Goal: Contribute content: Contribute content

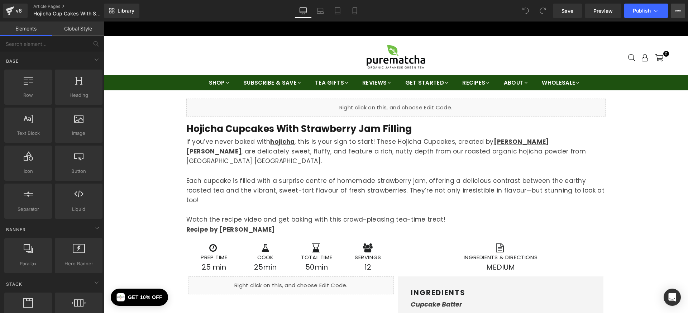
click at [679, 9] on icon at bounding box center [678, 11] width 6 height 6
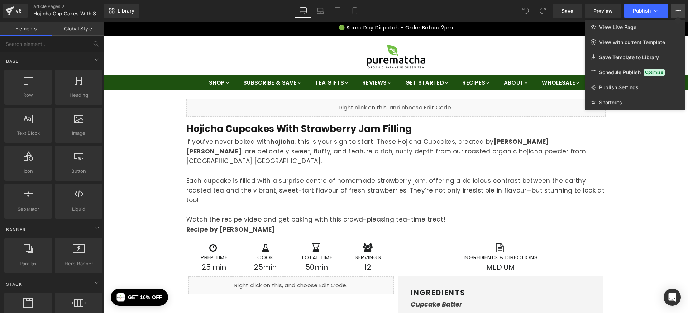
click at [679, 9] on icon at bounding box center [678, 11] width 6 height 6
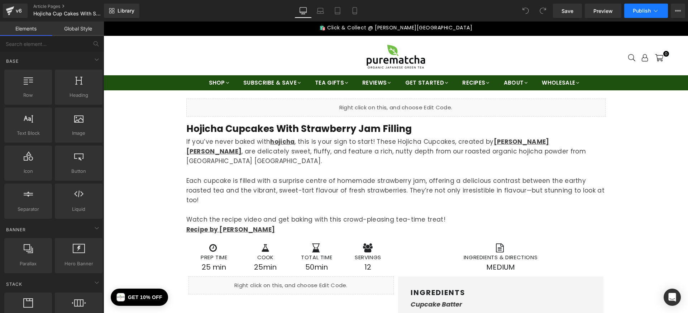
click at [659, 9] on icon at bounding box center [655, 10] width 7 height 7
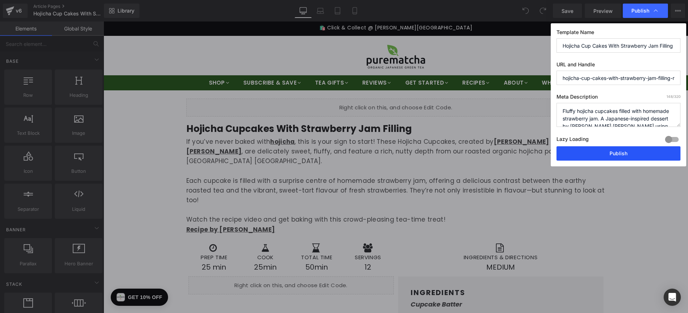
click at [617, 154] on button "Publish" at bounding box center [618, 153] width 124 height 14
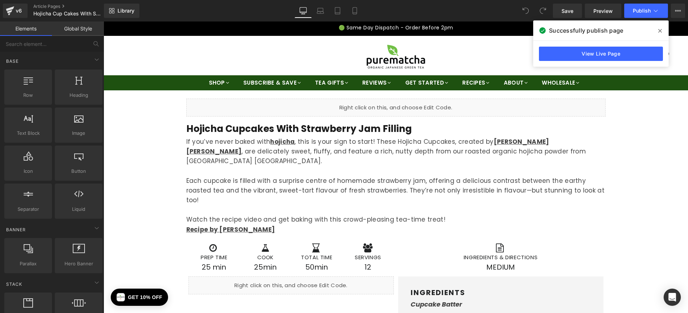
click at [660, 29] on icon at bounding box center [660, 31] width 4 height 6
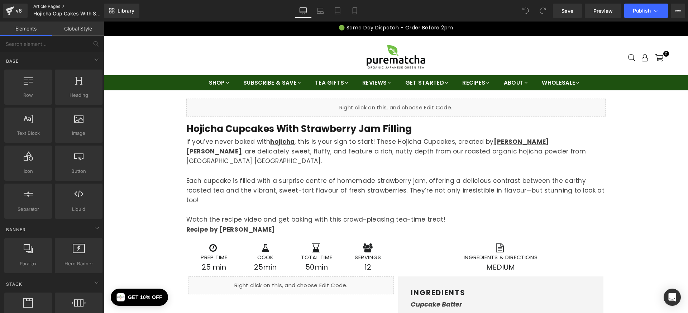
click at [56, 4] on link "Article Pages" at bounding box center [74, 7] width 82 height 6
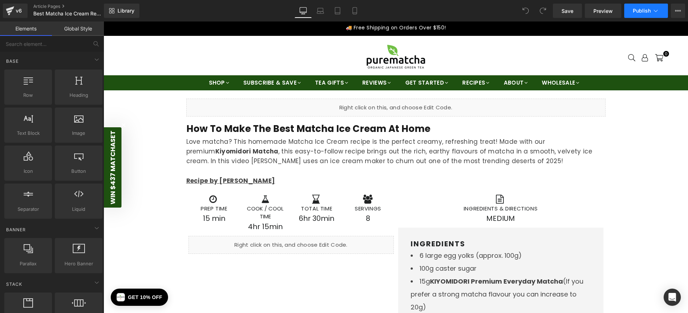
click at [656, 10] on icon at bounding box center [655, 10] width 7 height 7
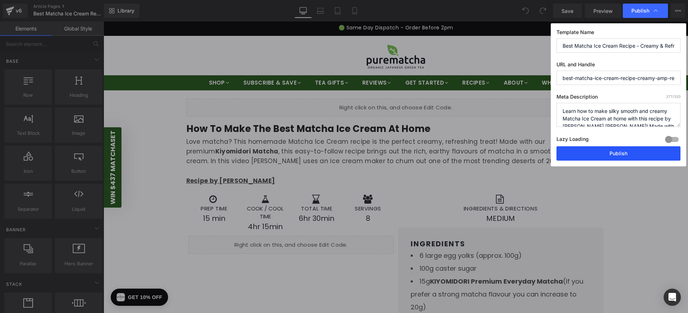
click at [588, 149] on button "Publish" at bounding box center [618, 153] width 124 height 14
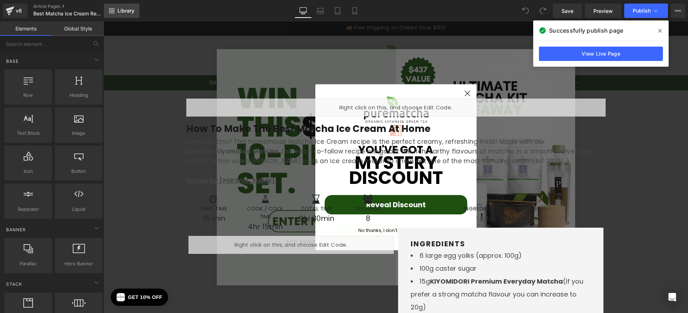
click at [131, 14] on link "Library" at bounding box center [121, 11] width 35 height 14
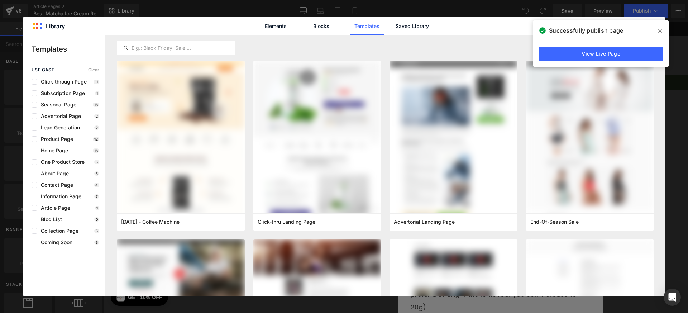
click at [665, 27] on span at bounding box center [659, 30] width 11 height 11
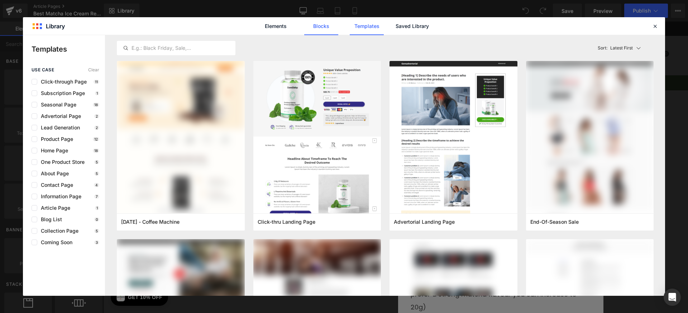
click at [331, 27] on link "Blocks" at bounding box center [321, 26] width 34 height 18
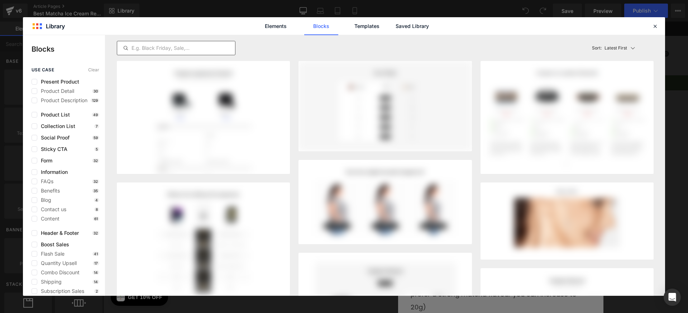
click at [197, 45] on input "text" at bounding box center [176, 48] width 118 height 9
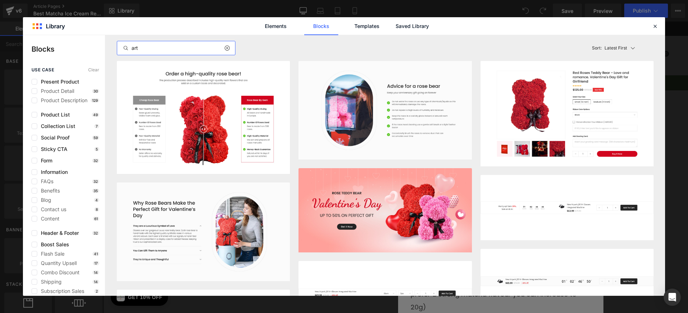
type input "art"
click at [434, 28] on div "Elements Blocks Templates Saved Library" at bounding box center [344, 26] width 182 height 18
click at [407, 25] on link "Saved Library" at bounding box center [412, 26] width 34 height 18
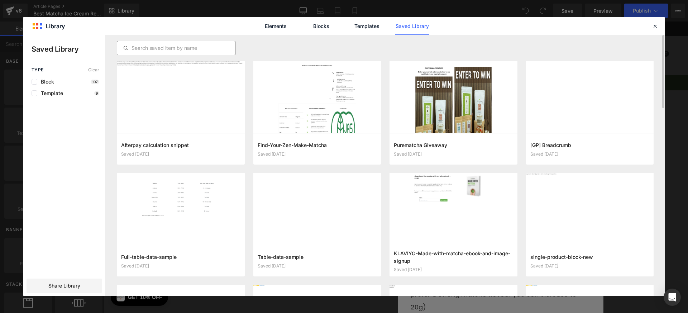
click at [173, 47] on input "text" at bounding box center [176, 48] width 118 height 9
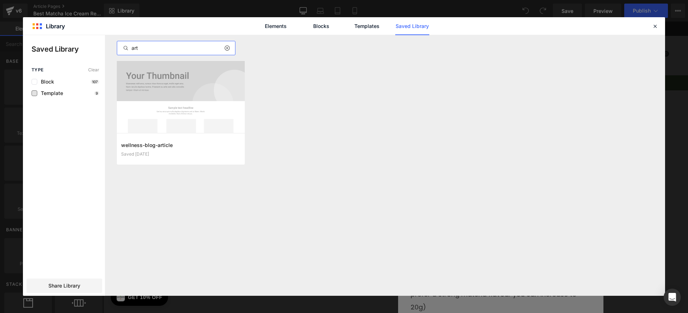
type input "art"
click at [43, 95] on span "Template" at bounding box center [50, 93] width 26 height 6
click at [33, 93] on icon at bounding box center [35, 93] width 4 height 0
click at [34, 93] on input "checkbox" at bounding box center [34, 93] width 0 height 0
click at [226, 49] on icon at bounding box center [226, 48] width 5 height 6
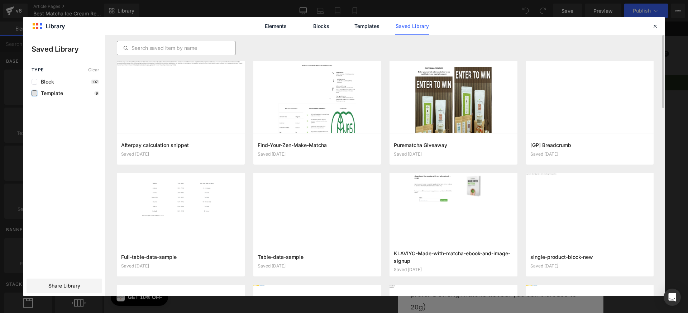
click at [55, 93] on span "Template" at bounding box center [50, 93] width 26 height 6
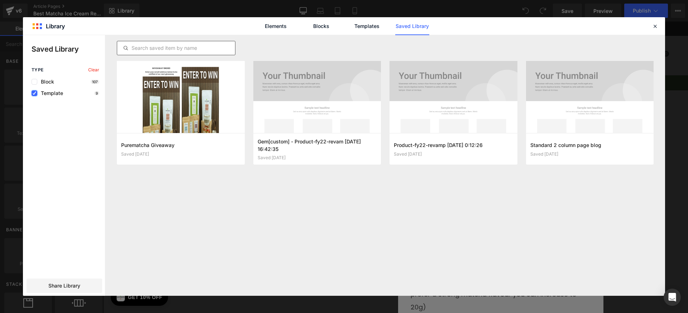
click at [33, 93] on icon at bounding box center [35, 93] width 4 height 0
click at [34, 93] on input "checkbox" at bounding box center [34, 93] width 0 height 0
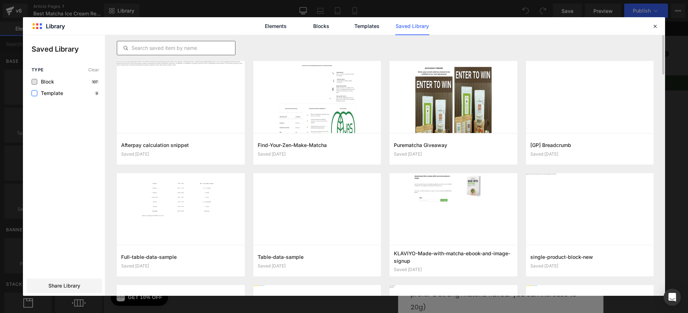
click at [37, 79] on div "Block" at bounding box center [43, 82] width 23 height 6
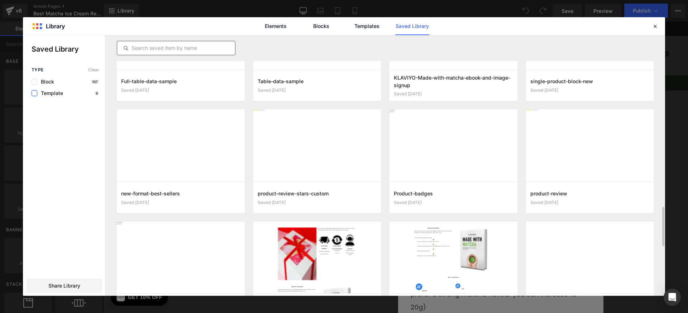
scroll to position [301, 0]
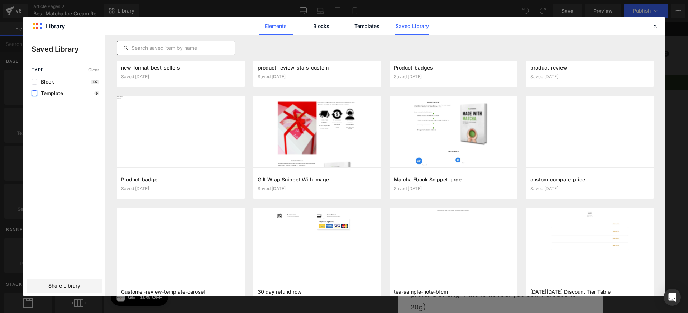
click at [282, 25] on link "Elements" at bounding box center [276, 26] width 34 height 18
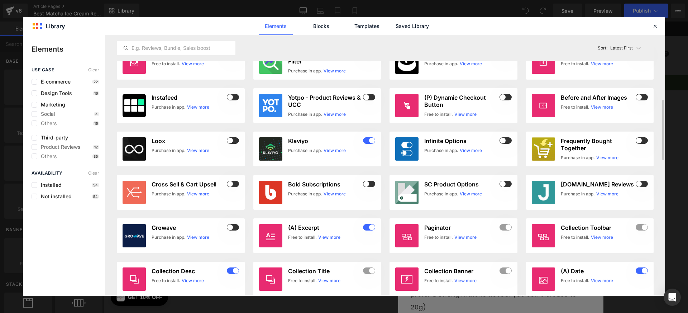
scroll to position [0, 0]
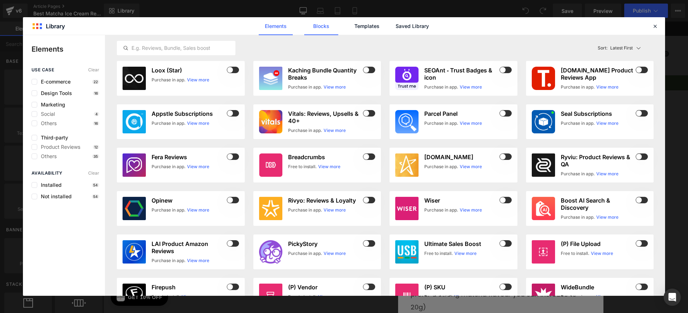
click at [327, 26] on link "Blocks" at bounding box center [321, 26] width 34 height 18
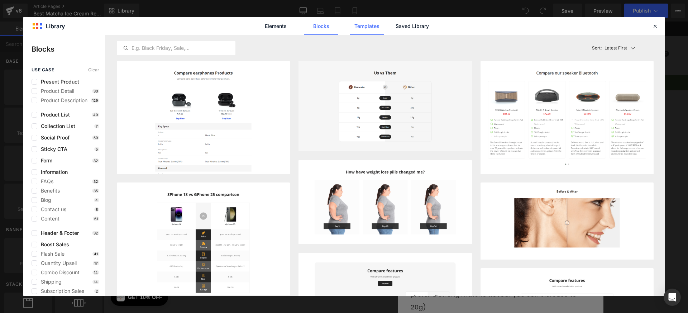
click at [367, 24] on link "Templates" at bounding box center [367, 26] width 34 height 18
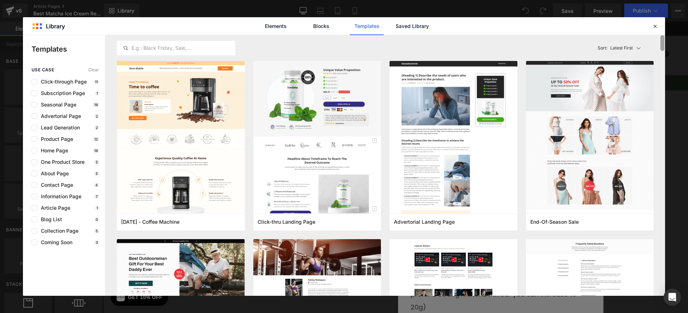
drag, startPoint x: 661, startPoint y: 43, endPoint x: 655, endPoint y: -4, distance: 47.4
click at [655, 0] on html "You are previewing how the will restyle your page. You can not edit Elements in…" at bounding box center [344, 156] width 688 height 313
click at [421, 27] on link "Saved Library" at bounding box center [412, 26] width 34 height 18
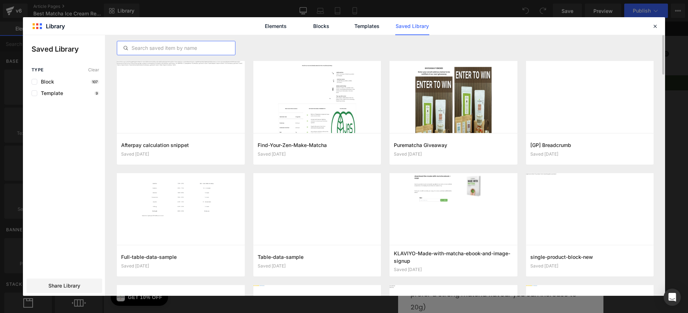
click at [133, 47] on input "text" at bounding box center [176, 48] width 118 height 9
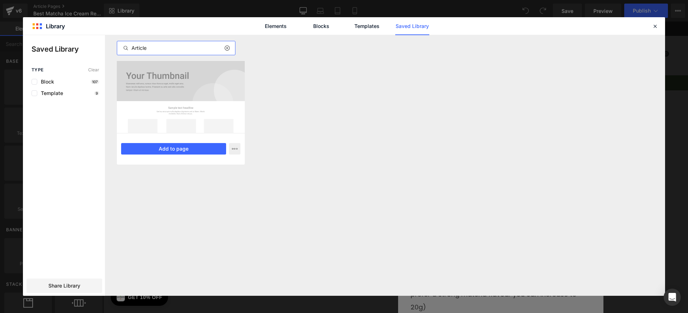
type input "Article"
click at [171, 135] on div "wellness-blog-article Saved 6 years ago Add to page" at bounding box center [181, 149] width 128 height 32
click at [233, 146] on icon "button" at bounding box center [235, 149] width 6 height 6
click at [238, 146] on div at bounding box center [344, 165] width 642 height 260
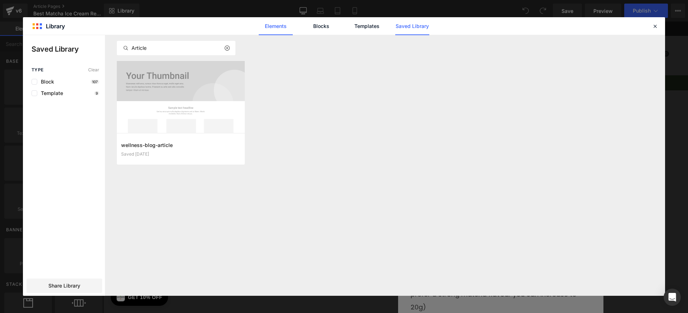
click at [282, 27] on link "Elements" at bounding box center [276, 26] width 34 height 18
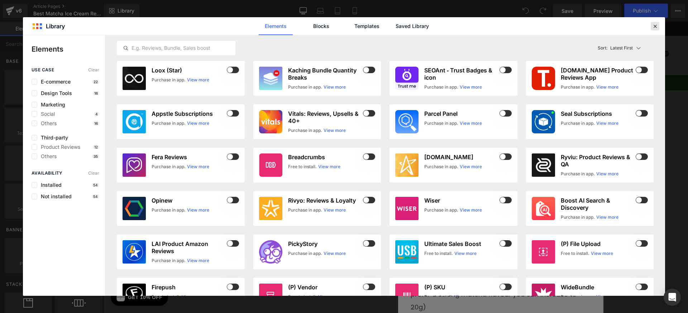
click at [654, 25] on icon at bounding box center [655, 26] width 6 height 6
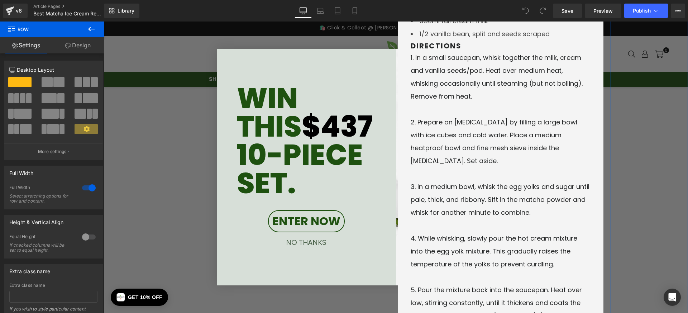
scroll to position [527, 0]
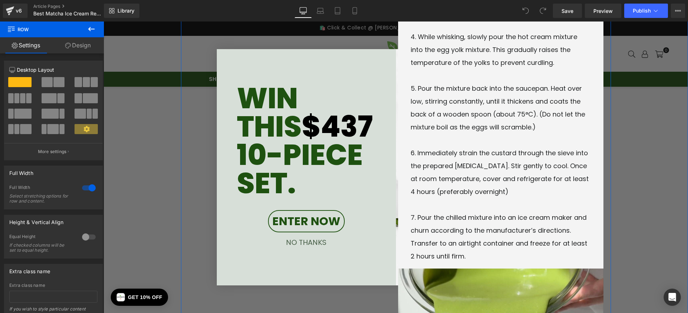
click at [311, 244] on div "Icon prep time Heading 15 min Text Block Icon cook / Cool time Heading 4hr 15mi…" at bounding box center [395, 78] width 419 height 804
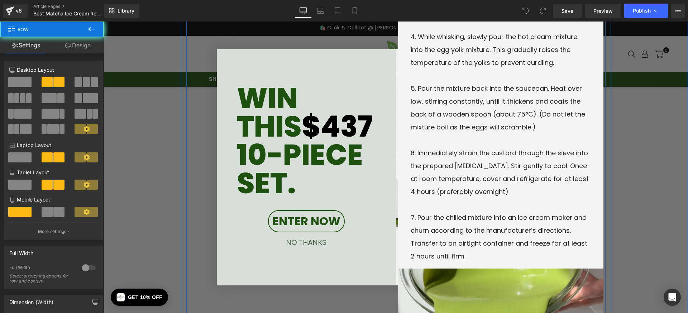
click at [293, 242] on div "Icon prep time Heading 15 min Text Block Icon cook / Cool time Heading 4hr 15mi…" at bounding box center [395, 78] width 419 height 804
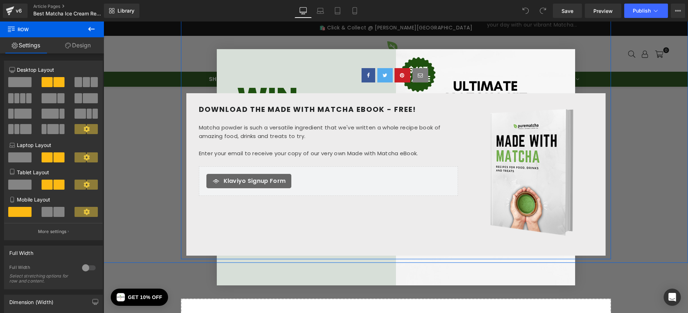
scroll to position [1663, 0]
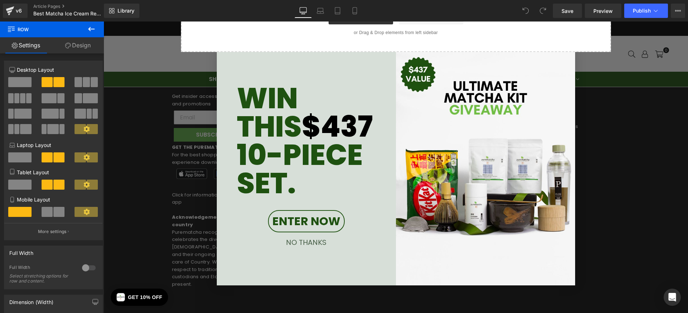
click at [302, 243] on button "NO THANKS" at bounding box center [306, 242] width 48 height 9
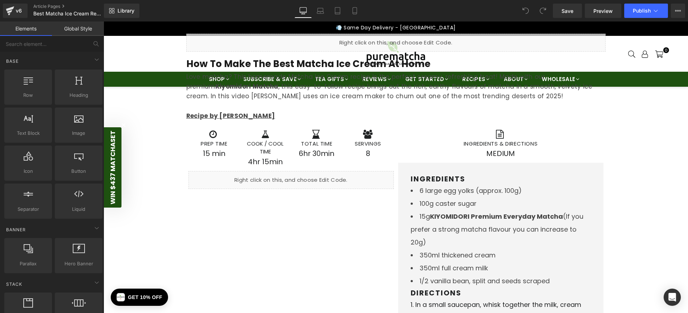
scroll to position [0, 0]
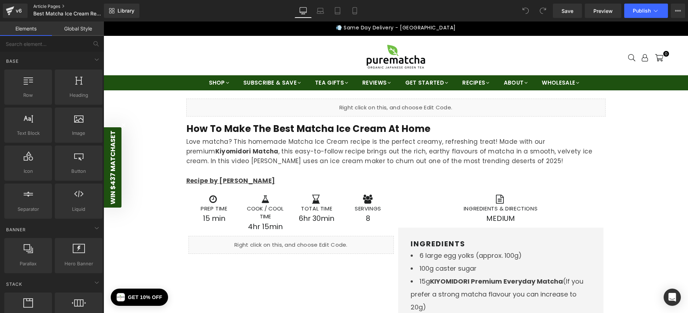
click at [45, 6] on link "Article Pages" at bounding box center [74, 7] width 82 height 6
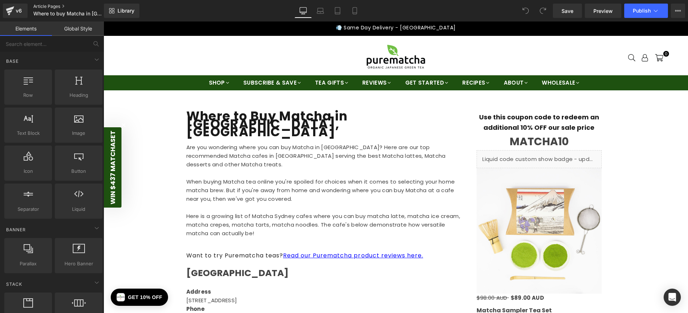
click at [49, 6] on link "Article Pages" at bounding box center [74, 7] width 82 height 6
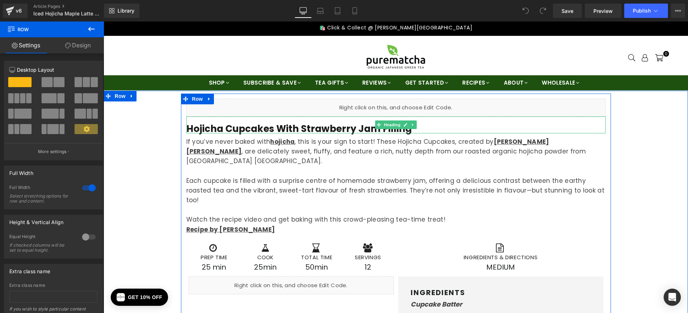
click at [276, 131] on div at bounding box center [395, 132] width 419 height 2
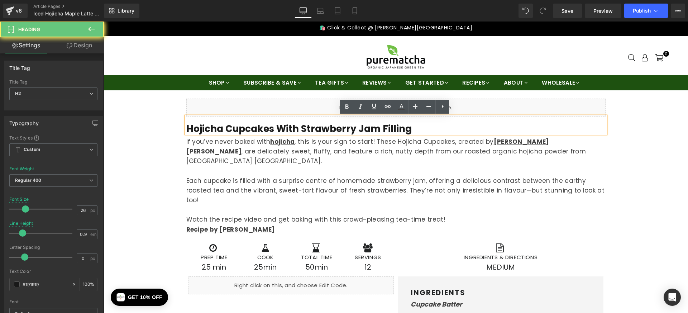
click at [320, 129] on b "Hojicha Cupcakes with Strawberry Jam Filling" at bounding box center [298, 128] width 225 height 13
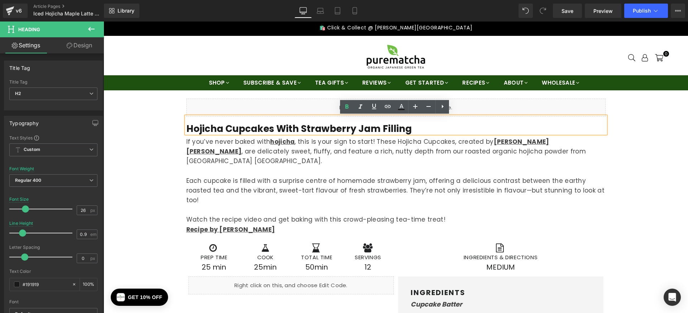
click at [224, 127] on b "Hojicha Cupcakes with Strawberry Jam Filling" at bounding box center [298, 128] width 225 height 13
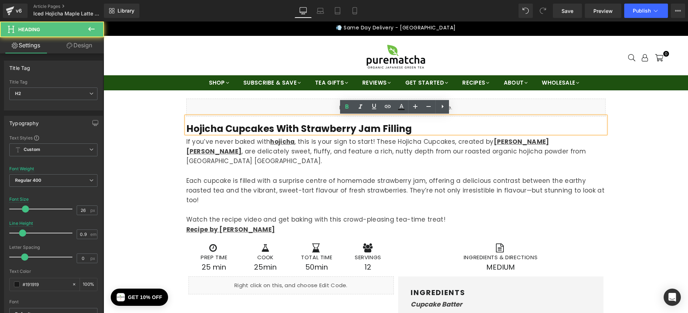
click at [186, 126] on b "Hojicha Cupcakes with Strawberry Jam Filling" at bounding box center [298, 128] width 225 height 13
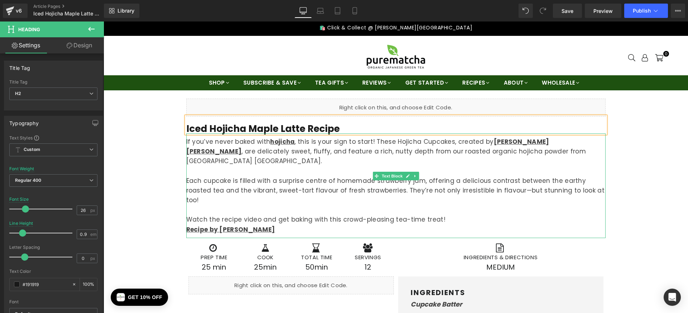
click at [204, 156] on p "If you’ve never baked with hojicha , this is your sign to start! These Hojicha …" at bounding box center [395, 151] width 419 height 29
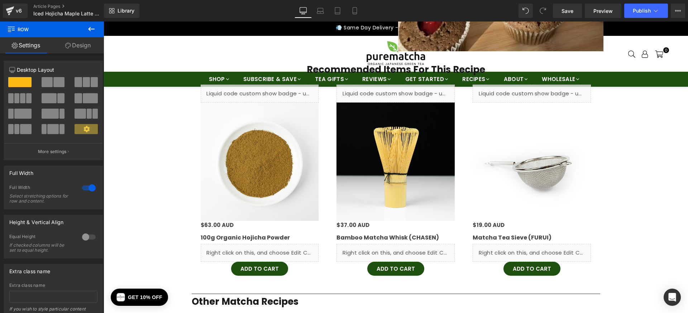
scroll to position [1084, 0]
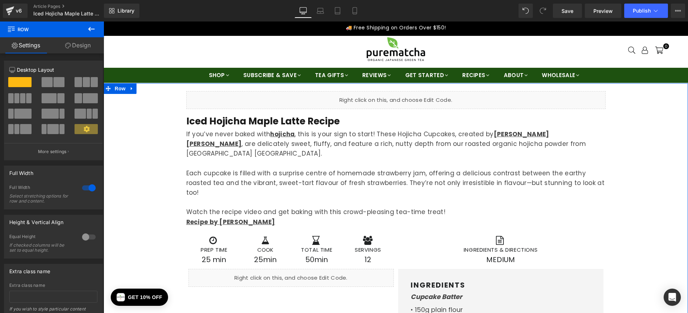
scroll to position [0, 0]
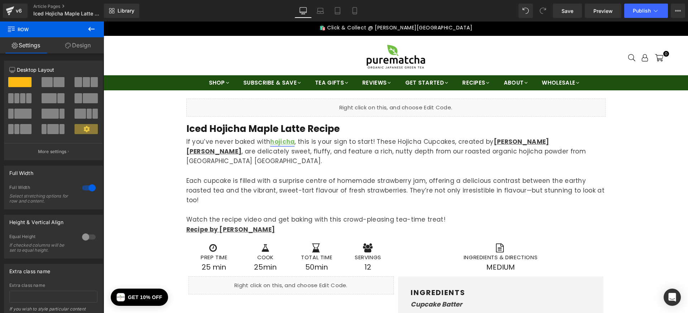
click at [272, 144] on u "hojicha" at bounding box center [282, 141] width 24 height 9
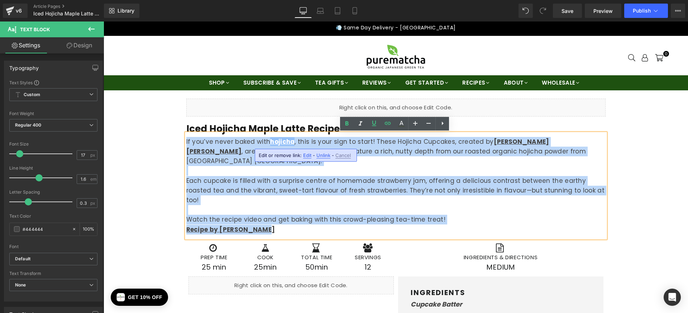
drag, startPoint x: 185, startPoint y: 142, endPoint x: 475, endPoint y: 211, distance: 297.8
click at [475, 211] on div "If you’ve never baked with hojicha , this is your sign to start! These Hojicha …" at bounding box center [395, 185] width 419 height 105
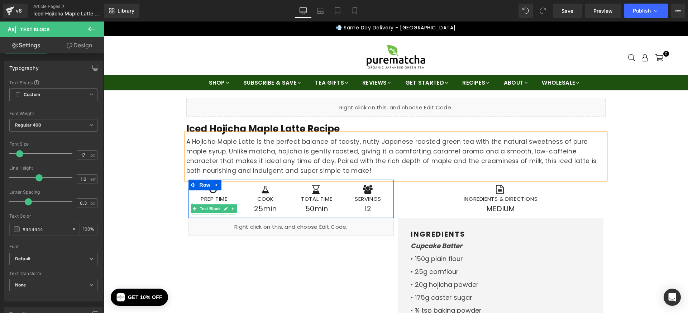
click at [211, 210] on span "Text Block" at bounding box center [210, 208] width 24 height 9
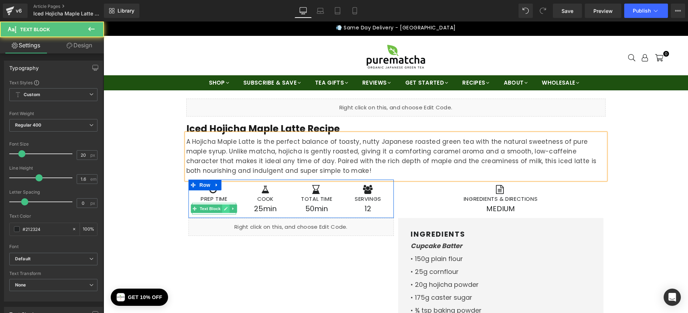
click at [225, 209] on icon at bounding box center [226, 208] width 4 height 4
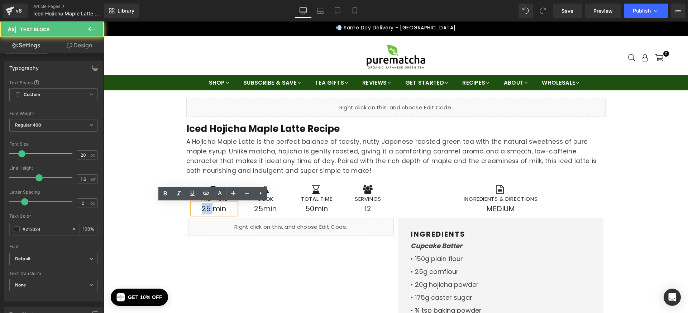
drag, startPoint x: 209, startPoint y: 208, endPoint x: 200, endPoint y: 206, distance: 9.1
click at [200, 206] on p "25 min" at bounding box center [214, 208] width 44 height 11
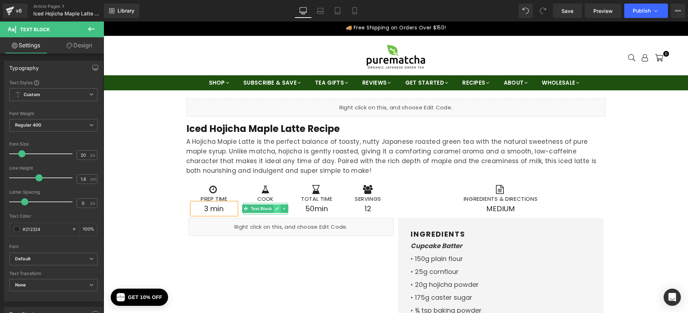
click at [275, 209] on icon at bounding box center [277, 208] width 4 height 4
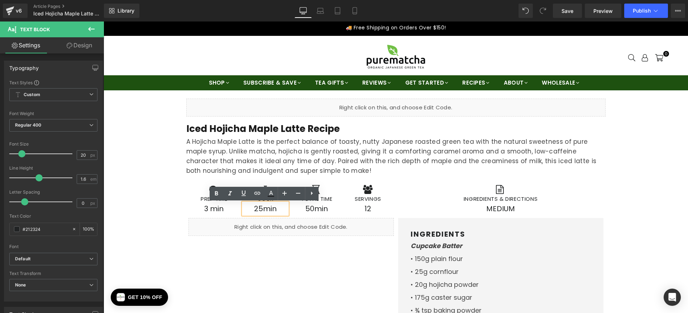
click at [260, 210] on span "25min" at bounding box center [265, 209] width 23 height 10
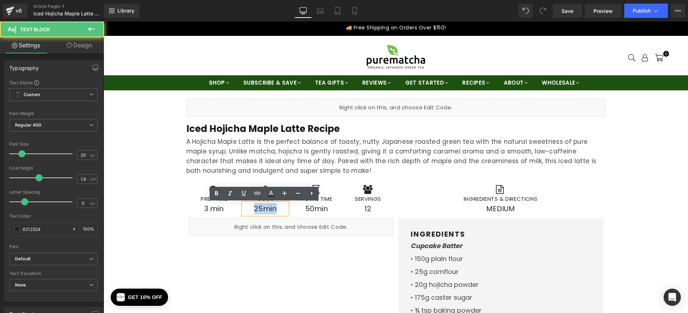
click at [260, 210] on span "25min" at bounding box center [265, 209] width 23 height 10
click at [261, 210] on span "25min" at bounding box center [265, 209] width 23 height 10
drag, startPoint x: 260, startPoint y: 209, endPoint x: 246, endPoint y: 209, distance: 13.6
click at [246, 209] on p "25min" at bounding box center [265, 208] width 44 height 11
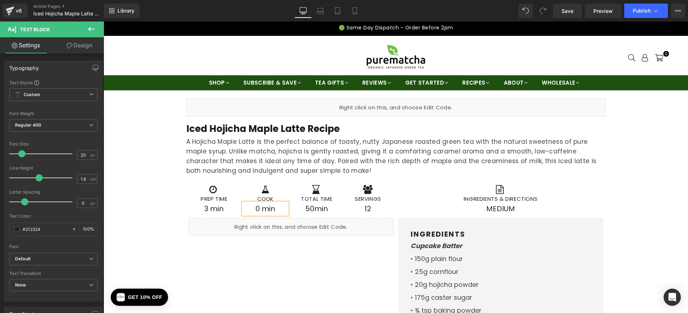
click at [318, 209] on span "Text Block" at bounding box center [313, 208] width 24 height 9
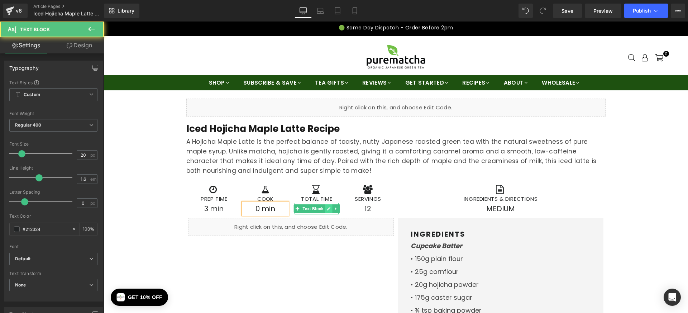
click at [326, 208] on icon at bounding box center [328, 208] width 4 height 4
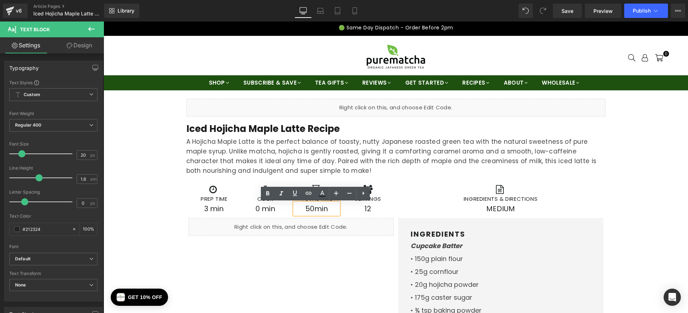
click at [311, 208] on p "50min" at bounding box center [317, 208] width 44 height 11
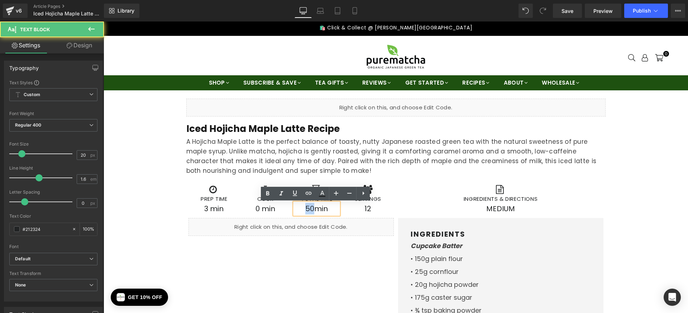
drag, startPoint x: 312, startPoint y: 209, endPoint x: 302, endPoint y: 209, distance: 9.7
click at [302, 209] on p "50min" at bounding box center [317, 208] width 44 height 11
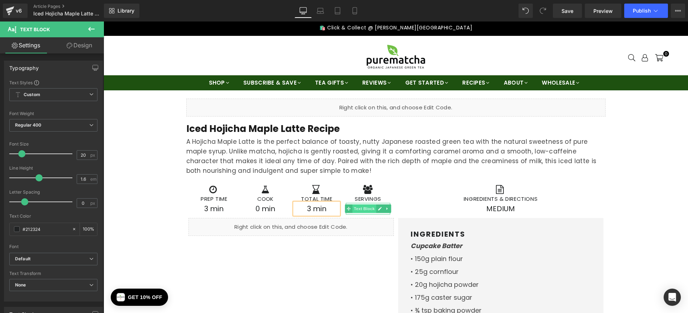
click at [366, 209] on span "Text Block" at bounding box center [364, 208] width 24 height 9
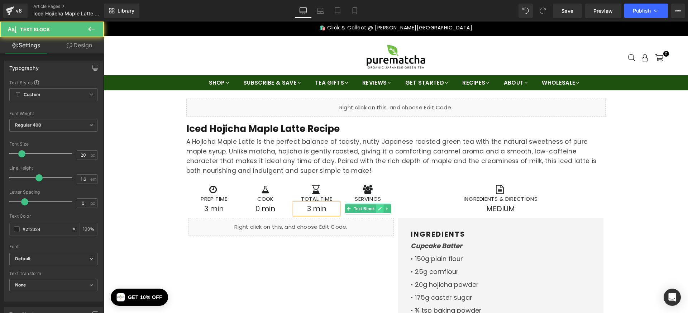
click at [376, 209] on link at bounding box center [380, 208] width 8 height 9
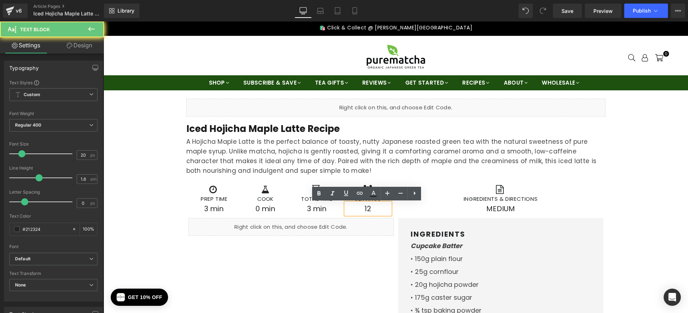
click at [365, 209] on p "12" at bounding box center [368, 208] width 44 height 11
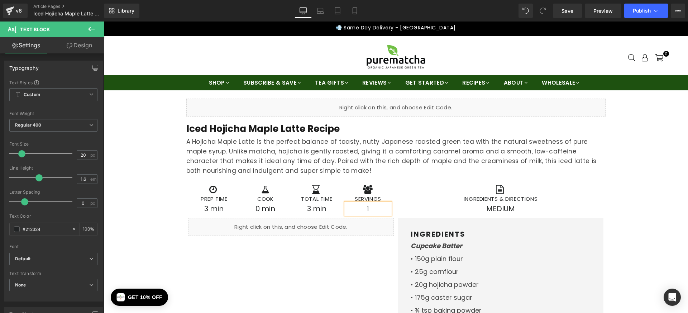
click at [424, 208] on p "MEDIUM" at bounding box center [501, 208] width 198 height 11
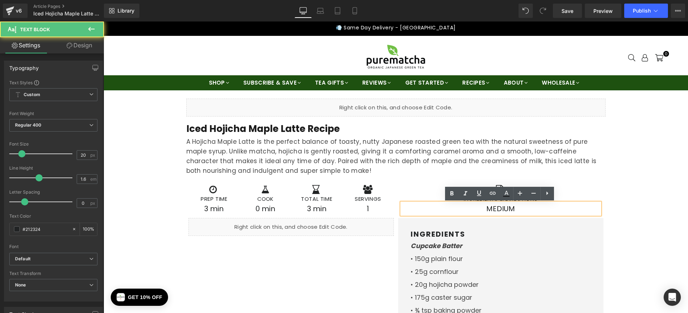
click at [506, 208] on p "MEDIUM" at bounding box center [501, 208] width 198 height 11
click at [495, 210] on p "MEDIUM" at bounding box center [501, 208] width 198 height 11
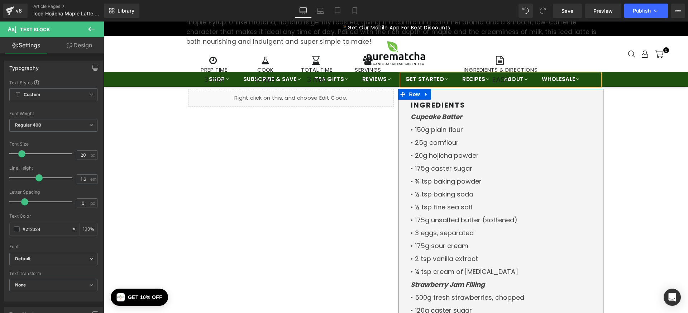
scroll to position [142, 0]
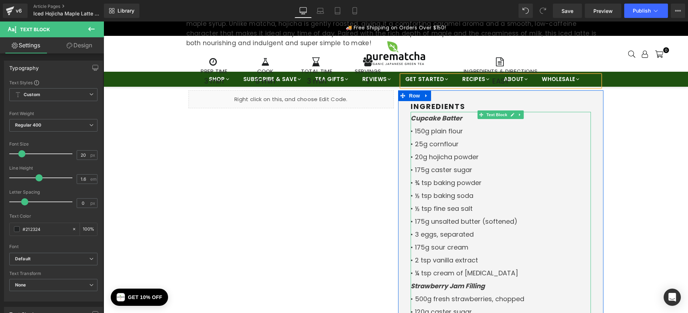
click at [448, 119] on strong "Cupcake Batter" at bounding box center [437, 118] width 52 height 9
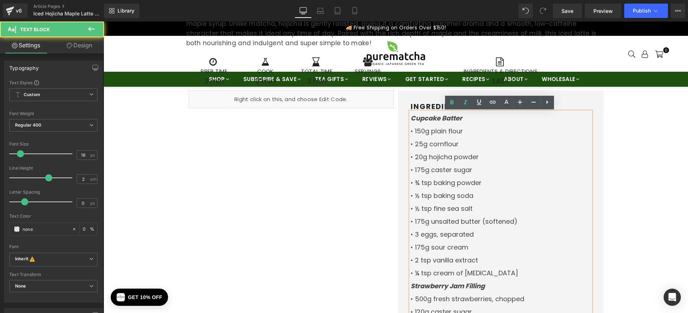
click at [414, 119] on strong "Cupcake Batter" at bounding box center [437, 118] width 52 height 9
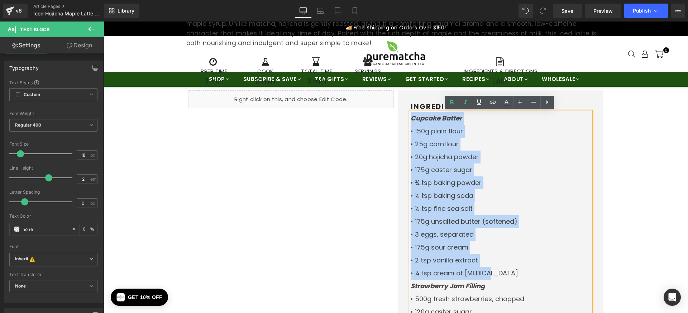
drag, startPoint x: 411, startPoint y: 119, endPoint x: 497, endPoint y: 274, distance: 176.9
click at [497, 274] on div "Cupcake Batter • 150g plain flour • 25g cornflour • 20g hojicha powder • 175g c…" at bounding box center [501, 221] width 180 height 219
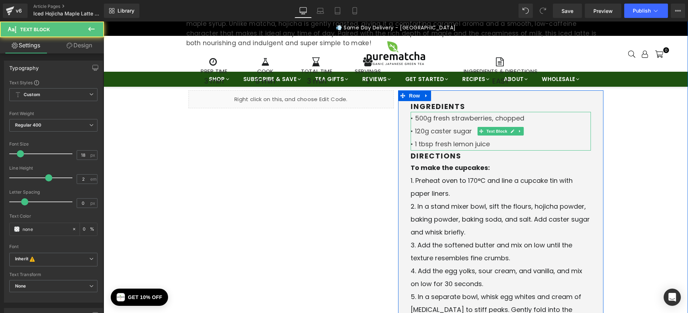
drag, startPoint x: 415, startPoint y: 118, endPoint x: 522, endPoint y: 123, distance: 106.9
click at [522, 123] on div "• 500g fresh strawberries, chopped" at bounding box center [501, 118] width 180 height 13
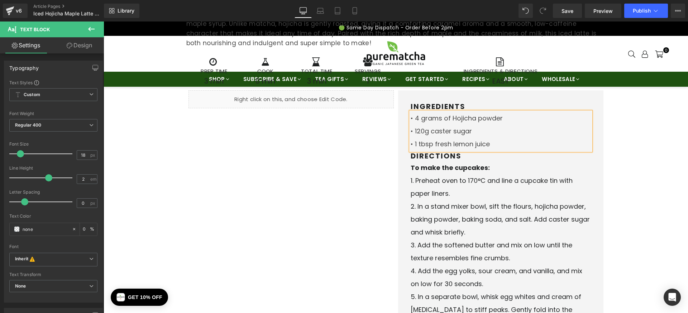
click at [411, 132] on span "• 120g caster sugar" at bounding box center [441, 130] width 61 height 9
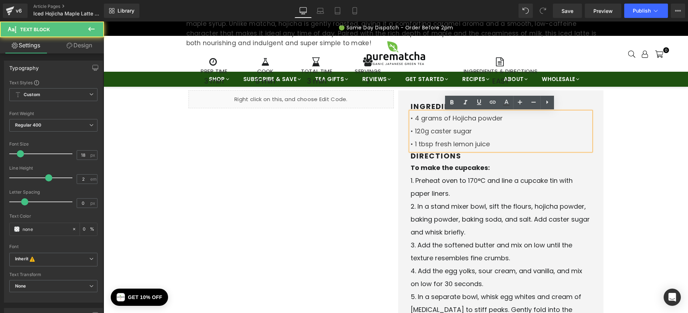
click at [419, 130] on span "• 120g caster sugar" at bounding box center [441, 130] width 61 height 9
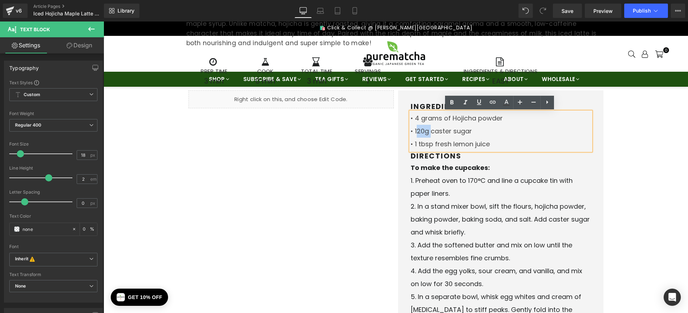
drag, startPoint x: 416, startPoint y: 130, endPoint x: 427, endPoint y: 131, distance: 11.8
click at [427, 131] on span "• 120g caster sugar" at bounding box center [441, 130] width 61 height 9
click at [425, 131] on span "• 120g caster sugar" at bounding box center [441, 130] width 61 height 9
drag, startPoint x: 415, startPoint y: 130, endPoint x: 425, endPoint y: 130, distance: 9.3
click at [425, 130] on span "• 120g caster sugar" at bounding box center [441, 130] width 61 height 9
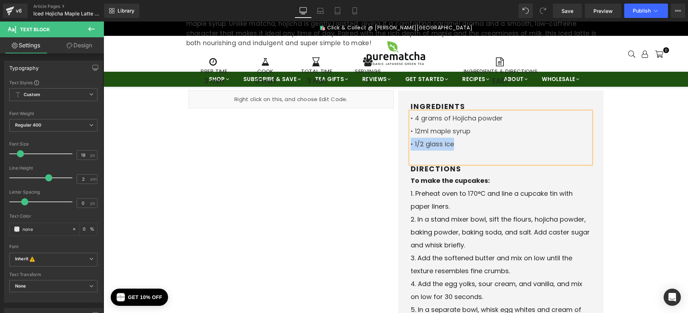
copy span "• 1/2 glass ice"
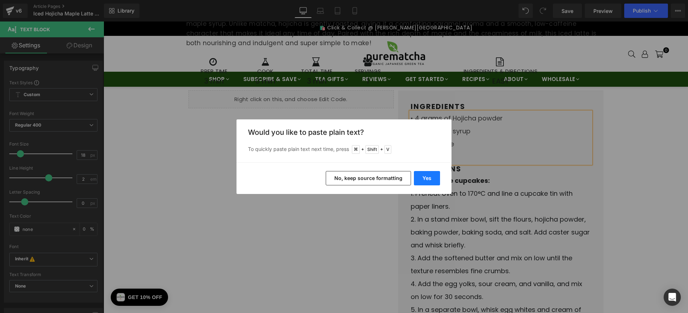
click at [425, 175] on button "Yes" at bounding box center [427, 178] width 26 height 14
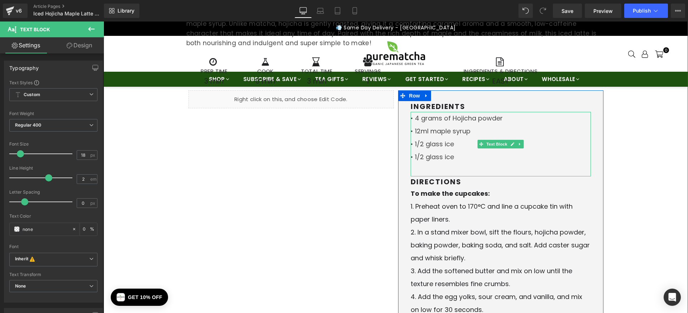
click at [420, 155] on span "• 1/2 glass ice" at bounding box center [432, 156] width 43 height 9
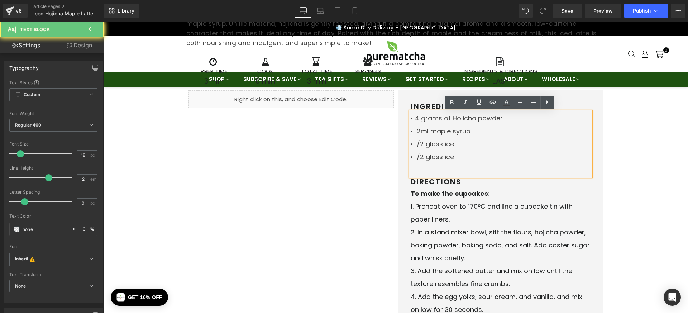
drag, startPoint x: 416, startPoint y: 156, endPoint x: 456, endPoint y: 157, distance: 39.8
click at [456, 157] on div "• 1/2 glass ice" at bounding box center [501, 156] width 180 height 13
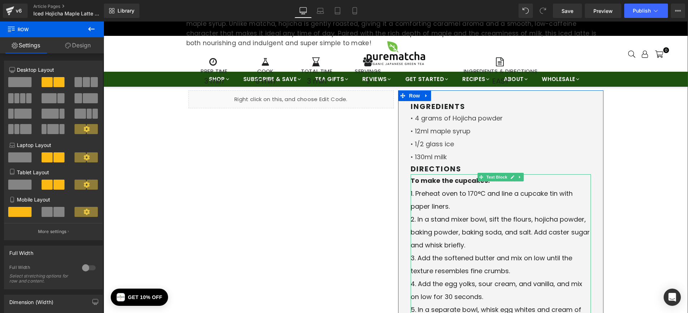
click at [417, 196] on div "1. Preheat oven to 170°C and line a cupcake tin with paper liners." at bounding box center [501, 200] width 180 height 26
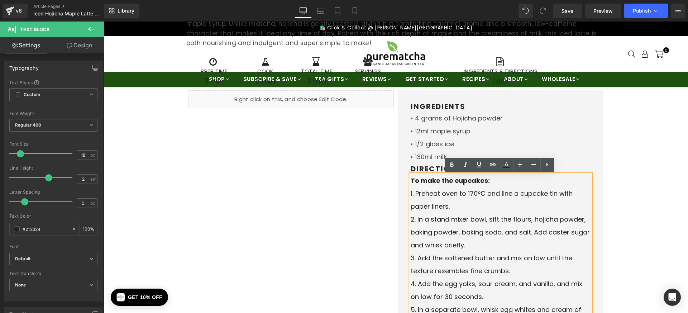
drag, startPoint x: 416, startPoint y: 193, endPoint x: 451, endPoint y: 207, distance: 37.9
click at [451, 207] on div "1. Preheat oven to 170°C and line a cupcake tin with paper liners." at bounding box center [501, 200] width 180 height 26
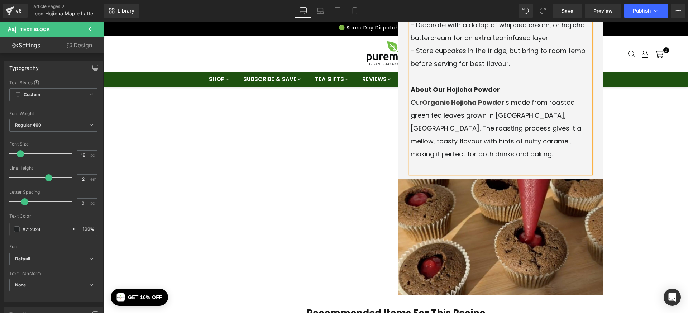
scroll to position [155, 0]
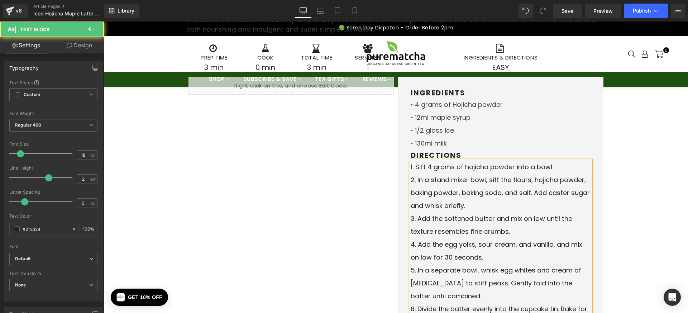
click at [416, 178] on div "2. In a stand mixer bowl, sift the flours, hojicha powder, baking powder, bakin…" at bounding box center [501, 192] width 180 height 39
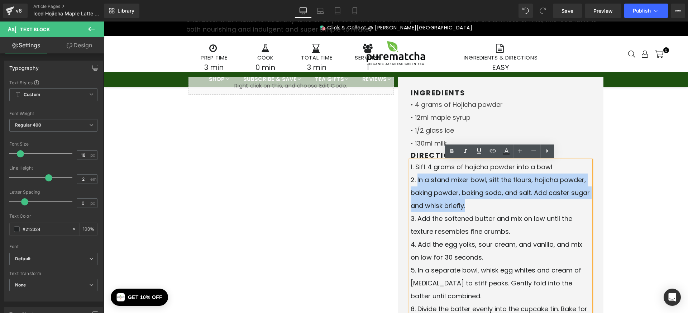
drag, startPoint x: 416, startPoint y: 180, endPoint x: 573, endPoint y: 203, distance: 159.4
click at [573, 203] on div "2. In a stand mixer bowl, sift the flours, hojicha powder, baking powder, bakin…" at bounding box center [501, 192] width 180 height 39
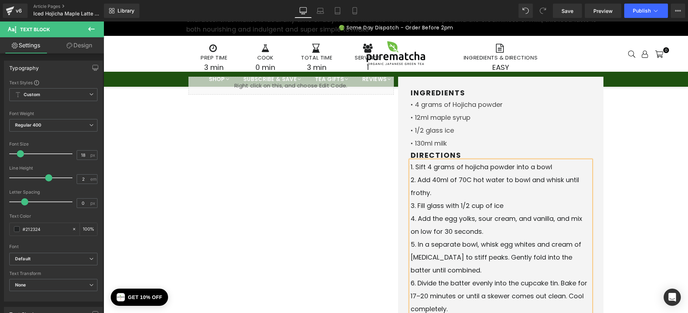
drag, startPoint x: 417, startPoint y: 205, endPoint x: 422, endPoint y: 198, distance: 9.2
click at [417, 205] on div "3. Fill glass with 1/2 cup of ice" at bounding box center [501, 205] width 180 height 13
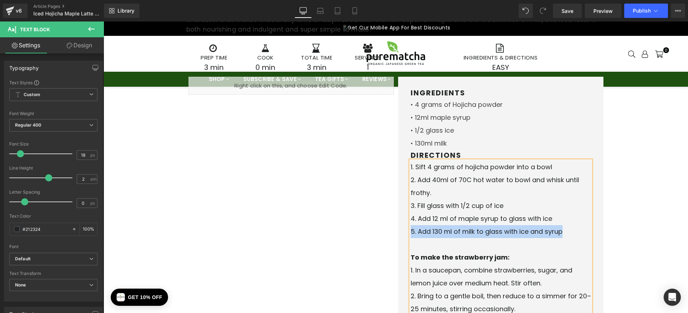
copy div "5. Add 130 ml of milk to glass with ice and syrup"
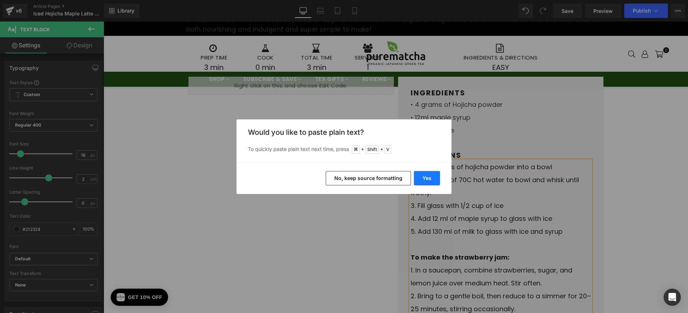
click at [430, 182] on button "Yes" at bounding box center [427, 178] width 26 height 14
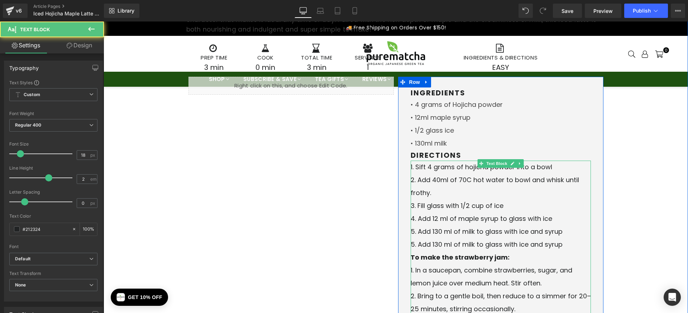
click at [412, 244] on div "5. Add 130 ml of milk to glass with ice and syrup" at bounding box center [501, 244] width 180 height 13
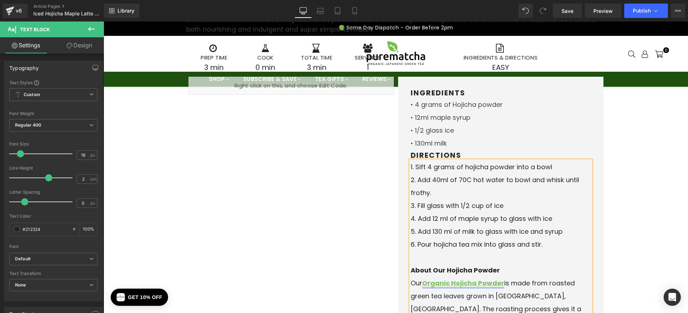
click at [444, 283] on strong "Organic Hojicha Powder" at bounding box center [463, 282] width 82 height 9
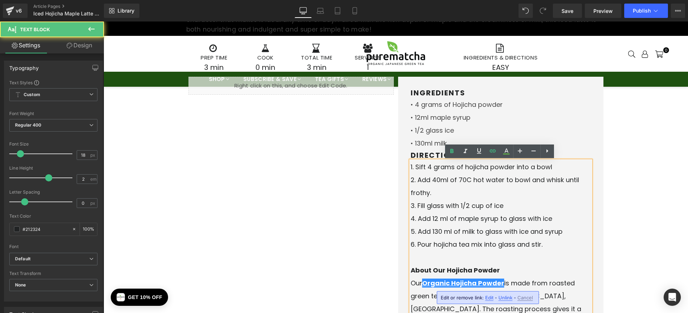
click at [422, 283] on span "Our Organic Hojicha Powder is made from roasted green tea leaves grown in Uji, …" at bounding box center [496, 308] width 171 height 61
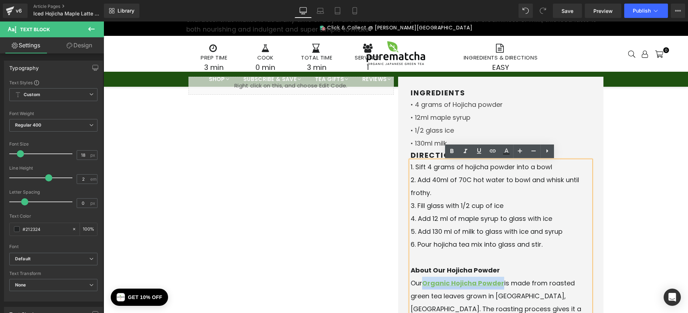
drag, startPoint x: 422, startPoint y: 284, endPoint x: 501, endPoint y: 280, distance: 78.9
click at [501, 280] on strong "Organic Hojicha Powder" at bounding box center [463, 282] width 82 height 9
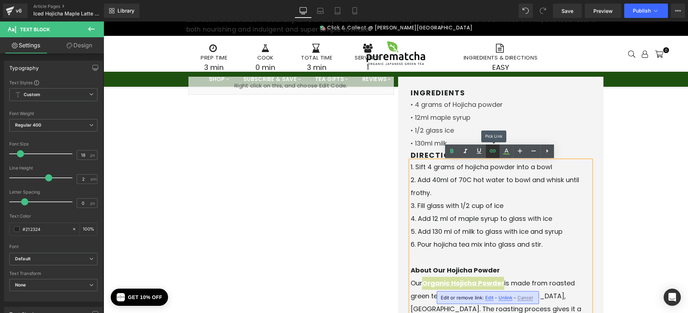
click at [491, 52] on icon at bounding box center [397, 45] width 198 height 11
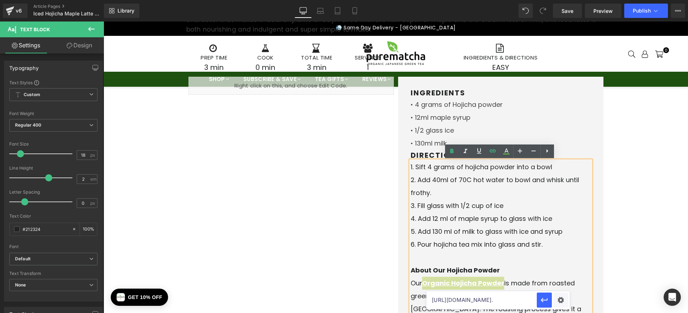
click at [479, 304] on input "https://purematcha.com.au/products/100g-organic-hojicha-powder?_gl=1*1uv4cc6*_g…" at bounding box center [481, 300] width 110 height 18
click at [514, 202] on div "3. Fill glass with 1/2 cup of ice" at bounding box center [501, 205] width 180 height 13
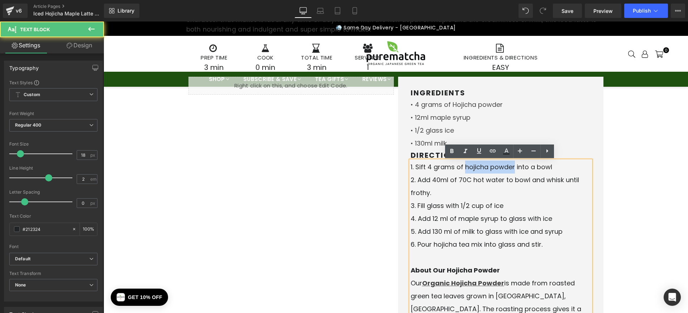
drag, startPoint x: 463, startPoint y: 167, endPoint x: 512, endPoint y: 167, distance: 48.7
click at [512, 167] on span "1. Sift 4 grams of hojicha powder into a bowl" at bounding box center [482, 166] width 142 height 9
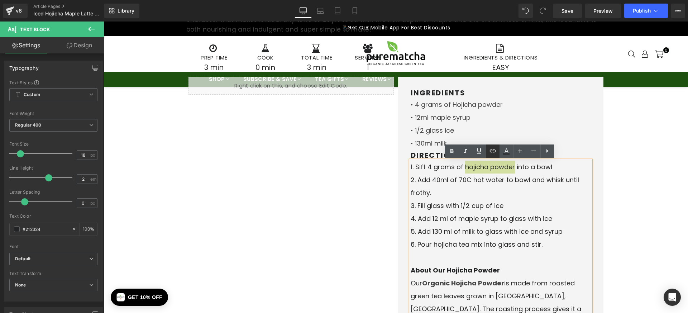
click at [496, 52] on icon at bounding box center [397, 45] width 198 height 11
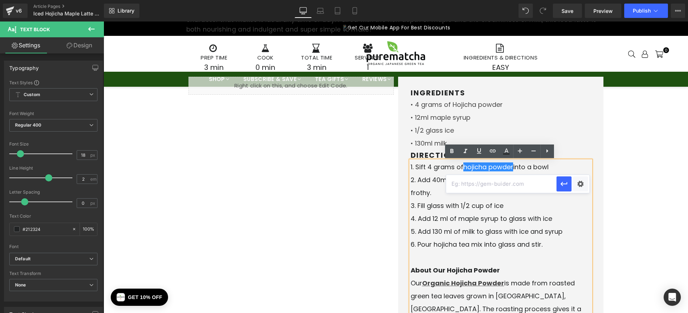
click at [492, 179] on input "text" at bounding box center [501, 184] width 110 height 18
paste input "https://purematcha.com.au/products/100g-organic-hojicha-powder?_gl=1*1uv4cc6*_g…"
click at [492, 181] on input "https://purematcha.com.au/products/100g-organic-hojicha-powder?_gl=1*1uv4cc6*_g…" at bounding box center [501, 184] width 110 height 18
drag, startPoint x: 561, startPoint y: 204, endPoint x: 666, endPoint y: 186, distance: 106.6
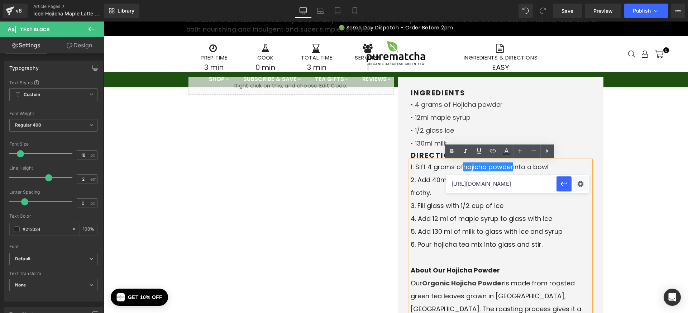
scroll to position [0, 78]
click at [566, 186] on icon "button" at bounding box center [564, 184] width 9 height 9
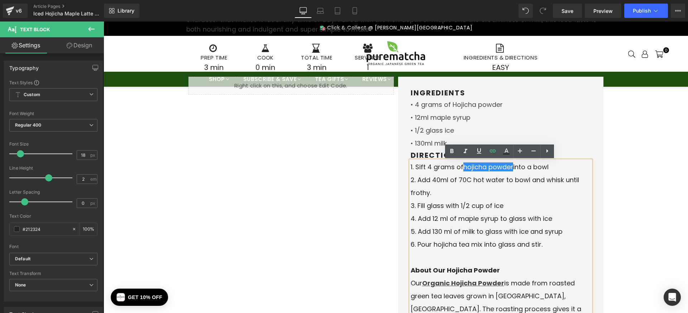
scroll to position [0, 0]
click at [455, 52] on icon at bounding box center [397, 37] width 205 height 30
click at [457, 105] on span "• 4 grams of Hojicha powder" at bounding box center [457, 104] width 92 height 9
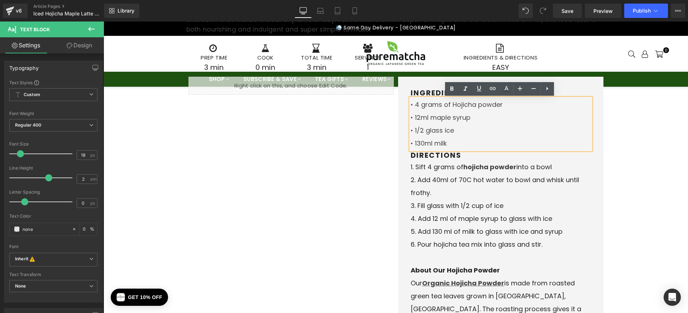
drag, startPoint x: 453, startPoint y: 104, endPoint x: 503, endPoint y: 104, distance: 49.8
click at [503, 104] on div "• 4 grams of Hojicha powder" at bounding box center [501, 104] width 180 height 13
click at [493, 52] on icon at bounding box center [397, 45] width 198 height 11
click at [489, 119] on input "text" at bounding box center [496, 122] width 110 height 18
paste input "https://purematcha.com.au/products/100g-organic-hojicha-powder"
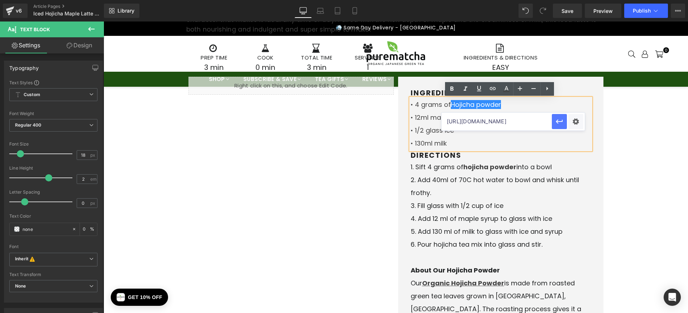
scroll to position [0, 78]
type input "https://purematcha.com.au/products/100g-organic-hojicha-powder"
click at [562, 122] on icon "button" at bounding box center [559, 121] width 9 height 9
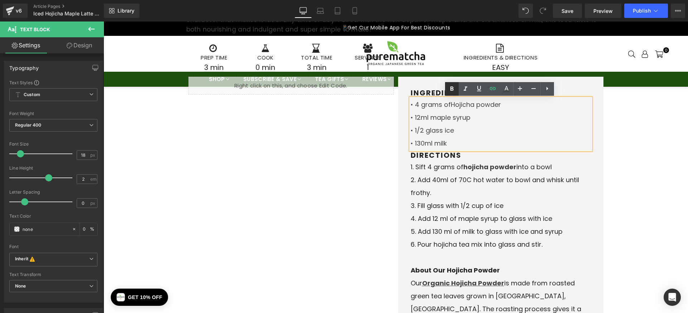
click at [452, 52] on icon at bounding box center [397, 37] width 205 height 30
click at [459, 104] on strong "Hojicha powder" at bounding box center [477, 104] width 53 height 9
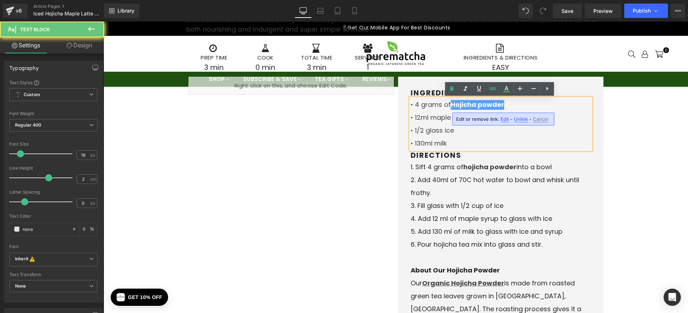
click at [456, 105] on strong "Hojicha powder" at bounding box center [477, 104] width 53 height 9
click at [456, 106] on strong "Hojicha powder" at bounding box center [477, 104] width 53 height 9
click at [537, 105] on div "• 4 grams of Hojicha powder" at bounding box center [501, 104] width 180 height 13
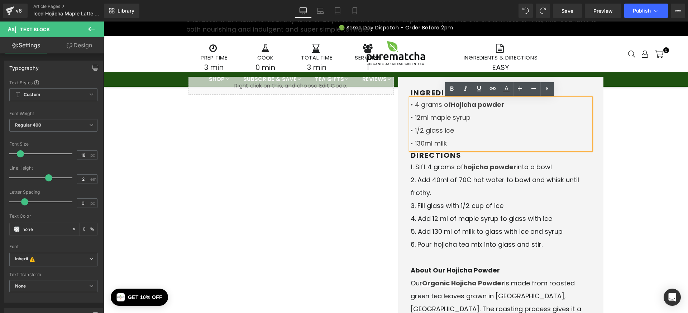
click at [545, 118] on div "• 12ml maple syrup" at bounding box center [501, 117] width 180 height 13
click at [347, 142] on div "Icon prep time Heading 3 min Text Block Icon cook Heading 0 min Text Block Icon…" at bounding box center [395, 258] width 419 height 441
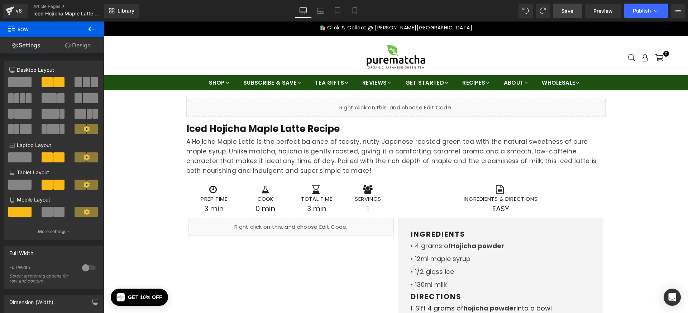
click at [575, 11] on link "Save" at bounding box center [567, 11] width 29 height 14
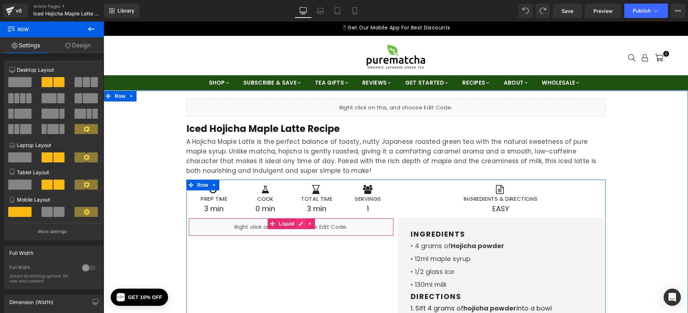
click at [296, 224] on link at bounding box center [300, 223] width 9 height 11
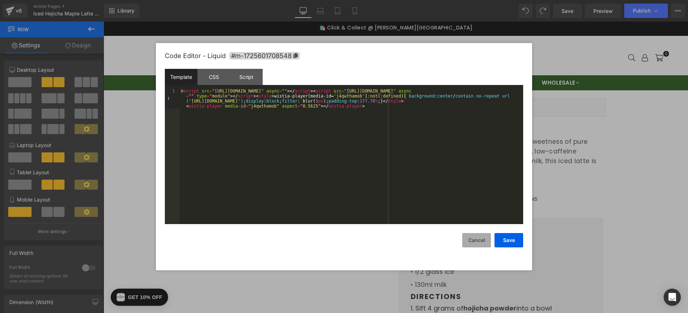
click at [476, 240] on button "Cancel" at bounding box center [476, 240] width 29 height 14
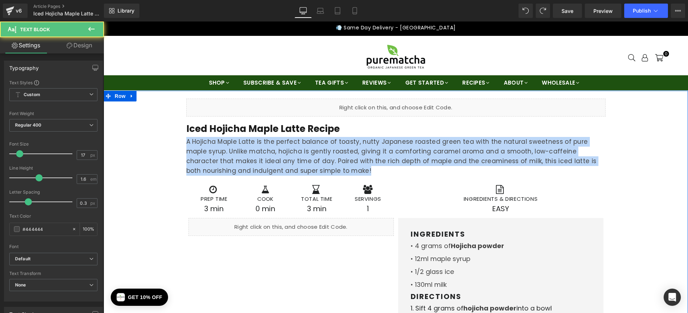
drag, startPoint x: 309, startPoint y: 171, endPoint x: 172, endPoint y: 138, distance: 141.5
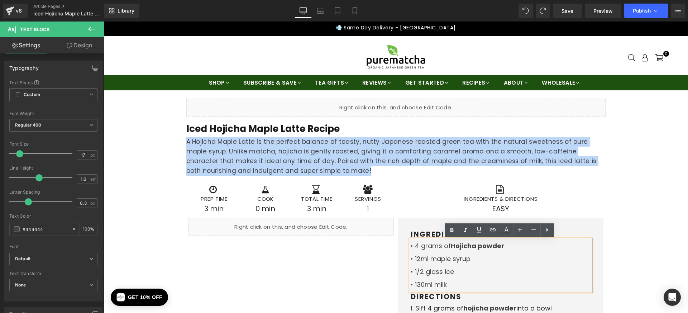
copy p "A Hojicha Maple Latte is the perfect balance of toasty, nutty Japanese roasted …"
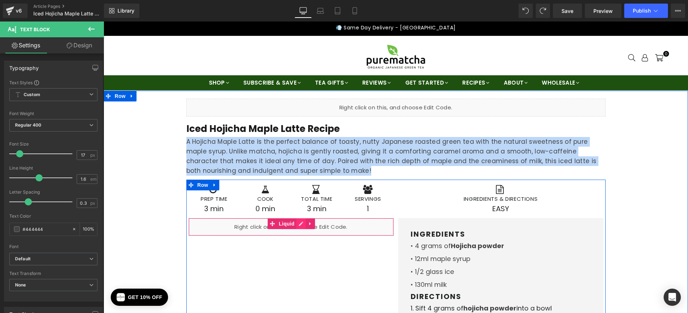
click at [299, 224] on icon at bounding box center [300, 223] width 5 height 5
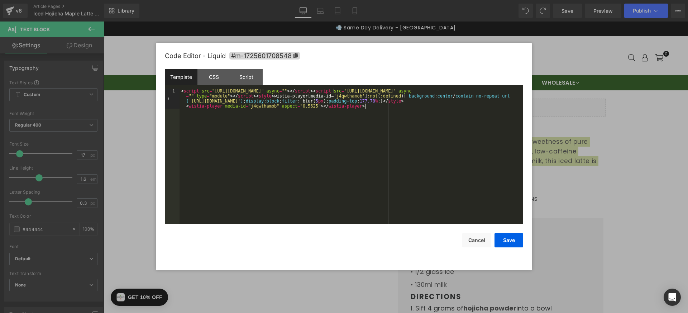
click at [279, 125] on div "< script src = "https://fast.wistia.com/player.js" async = "" > </ script > < s…" at bounding box center [352, 176] width 344 height 176
click at [507, 240] on button "Save" at bounding box center [508, 240] width 29 height 14
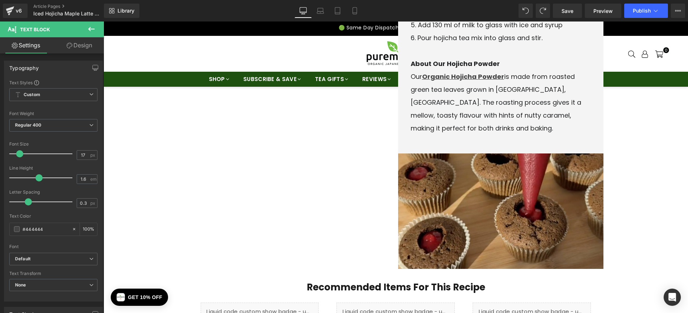
scroll to position [350, 0]
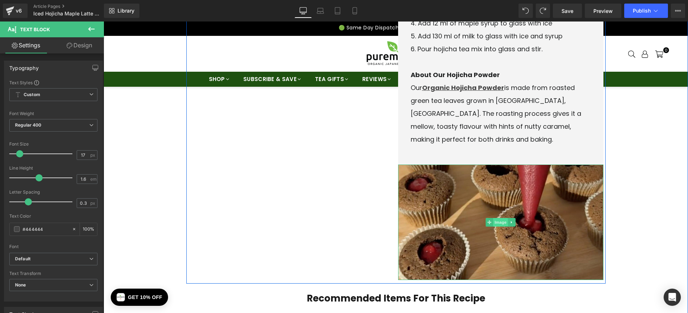
click at [502, 222] on span "Image" at bounding box center [500, 222] width 15 height 9
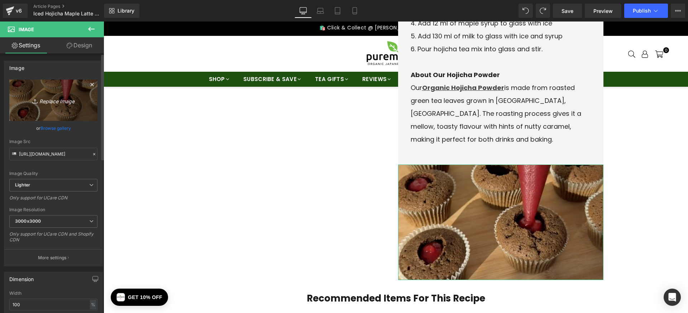
click at [59, 101] on icon "Replace Image" at bounding box center [53, 100] width 57 height 9
type input "C:\fakepath\iced-hojicha-maple-latte-recipe-2.jpg"
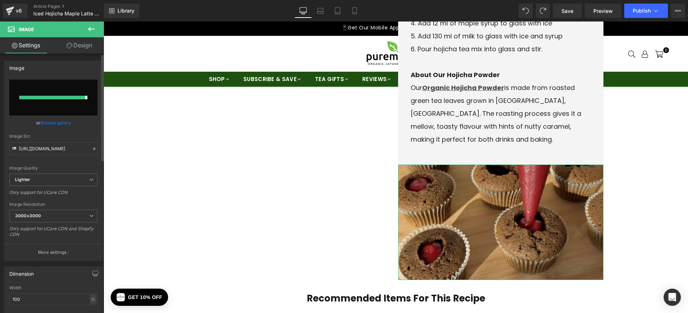
type input "https://ucarecdn.com/fce70666-4d85-42f4-ba3b-dac5b0a3ab81/-/format/auto/-/previ…"
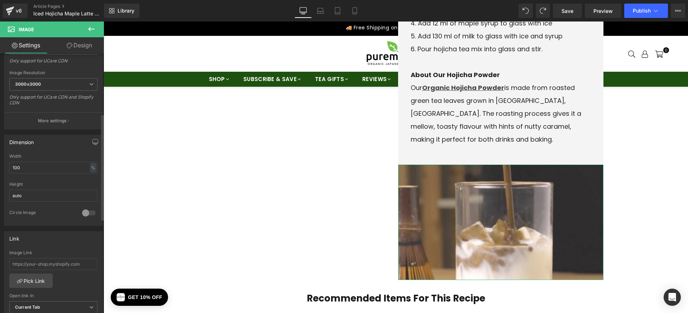
scroll to position [265, 0]
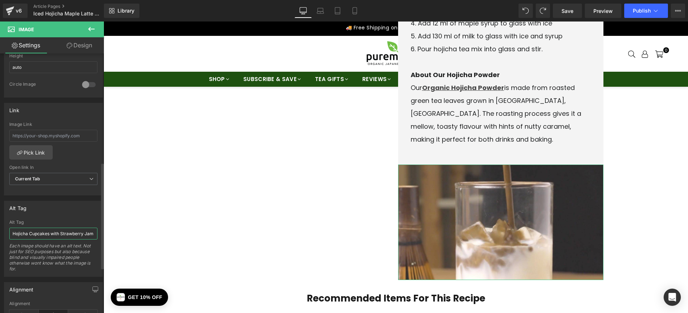
click at [39, 234] on input "Hojicha Cupcakes with Strawberry Jam Filling" at bounding box center [53, 234] width 88 height 12
click at [33, 233] on input "Hojicha Cupcakes with Strawberry Jam Filling" at bounding box center [53, 234] width 88 height 12
click at [30, 233] on input "Hojicha Cupcakes with Strawberry Jam Filling" at bounding box center [53, 234] width 88 height 12
click at [19, 233] on input "Hojicha Cupcakes with Strawberry Jam Filling" at bounding box center [53, 234] width 88 height 12
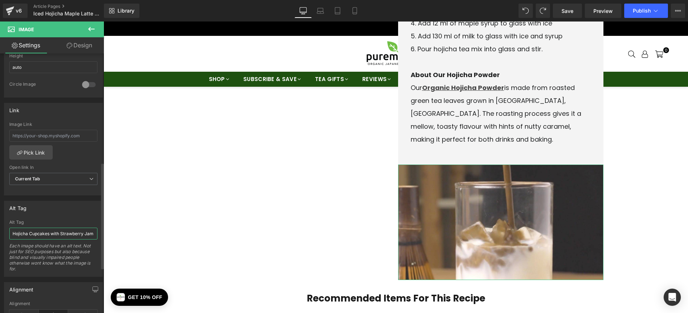
click at [19, 233] on input "Hojicha Cupcakes with Strawberry Jam Filling" at bounding box center [53, 234] width 88 height 12
type input "Iced Hojicha Matcha Latte Recipe"
click at [203, 204] on div "Icon prep time Heading 3 min Text Block Icon cook Heading 0 min Text Block Icon…" at bounding box center [395, 63] width 419 height 441
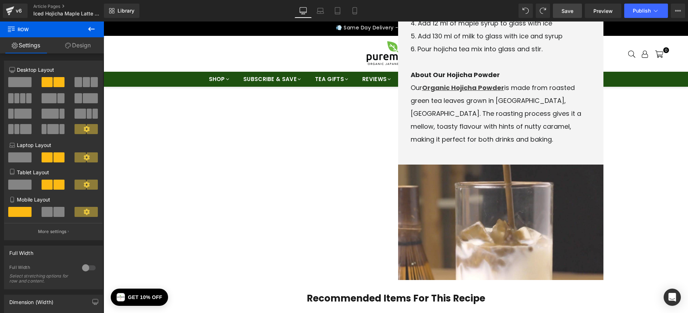
click at [565, 12] on span "Save" at bounding box center [567, 11] width 12 height 8
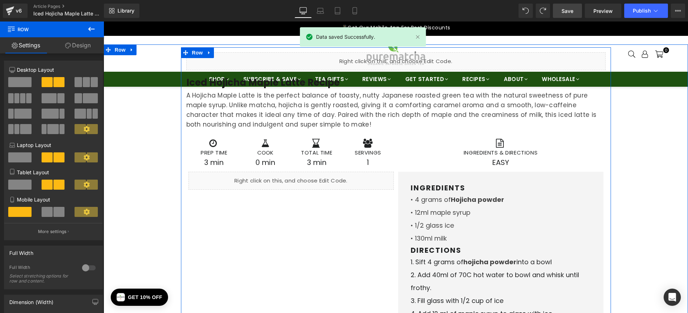
scroll to position [0, 0]
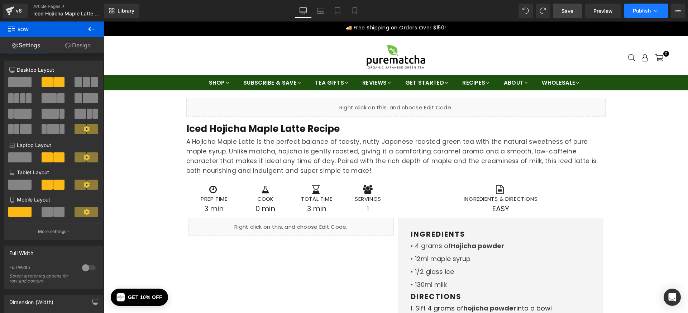
click at [656, 9] on icon at bounding box center [655, 10] width 7 height 7
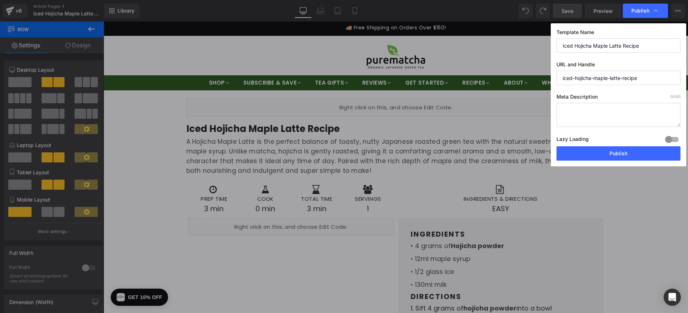
click at [585, 113] on textarea at bounding box center [618, 115] width 124 height 24
paste textarea "Learn how to make a creamy Hojicha Maple Latte at home. Roasted Japanese green …"
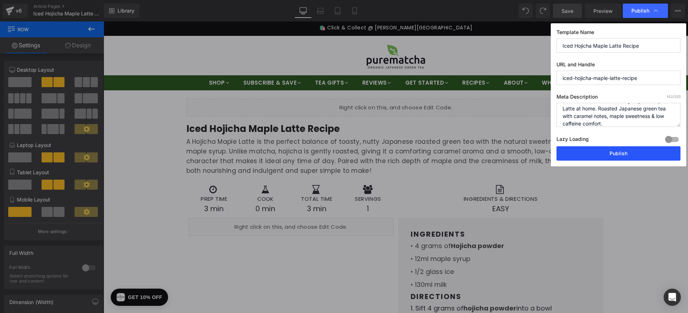
type textarea "Learn how to make a creamy Hojicha Maple Latte at home. Roasted Japanese green …"
click at [613, 150] on button "Publish" at bounding box center [618, 153] width 124 height 14
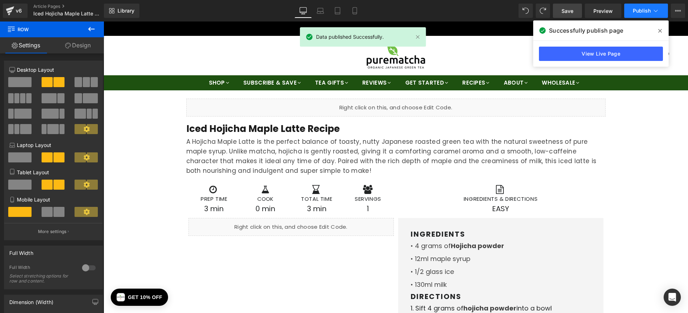
click at [639, 11] on span "Publish" at bounding box center [642, 11] width 18 height 6
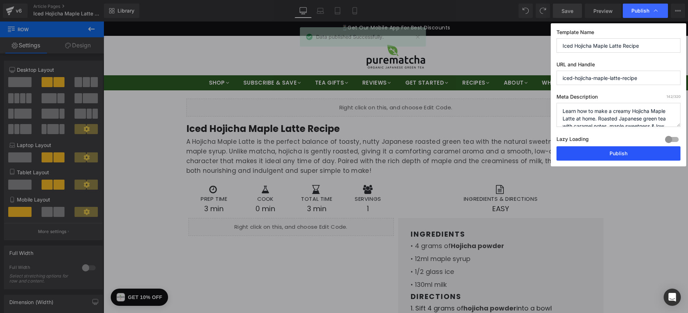
click at [629, 154] on button "Publish" at bounding box center [618, 153] width 124 height 14
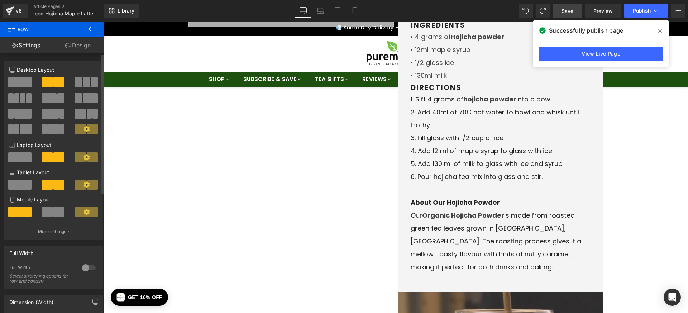
scroll to position [363, 0]
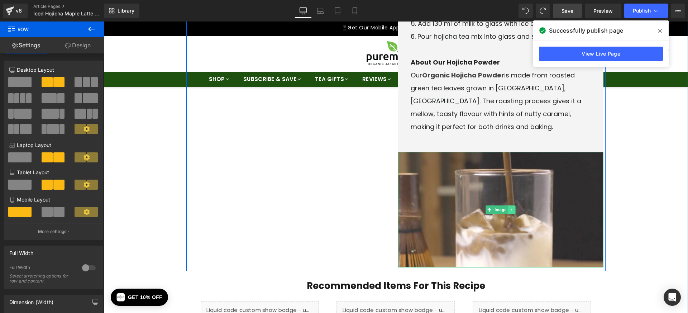
click at [512, 207] on link at bounding box center [512, 209] width 8 height 9
click at [515, 210] on icon at bounding box center [515, 210] width 4 height 4
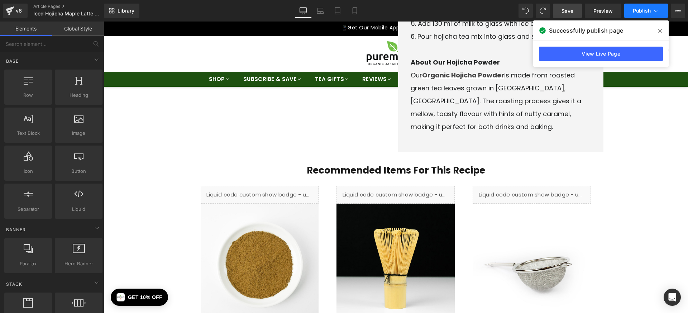
click at [654, 12] on icon at bounding box center [655, 10] width 7 height 7
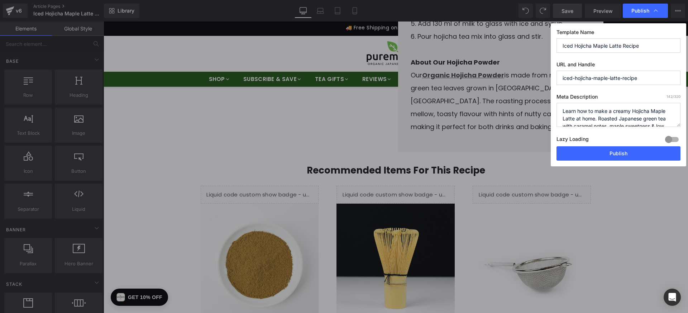
drag, startPoint x: 568, startPoint y: 28, endPoint x: 570, endPoint y: 14, distance: 14.9
click at [568, 28] on div "Template Name Iced Hojicha Maple Latte Recipe URL and Handle iced-hojicha-maple…" at bounding box center [618, 94] width 135 height 143
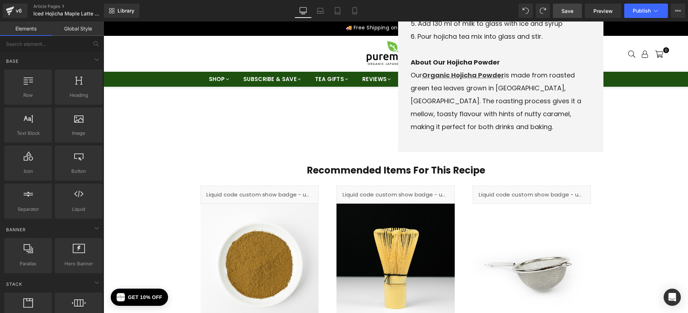
click at [572, 9] on span "Save" at bounding box center [567, 11] width 12 height 8
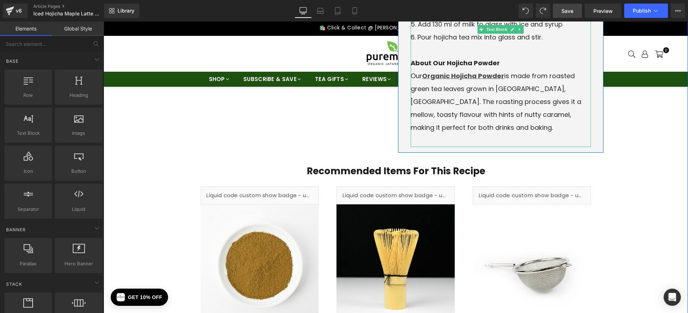
scroll to position [0, 0]
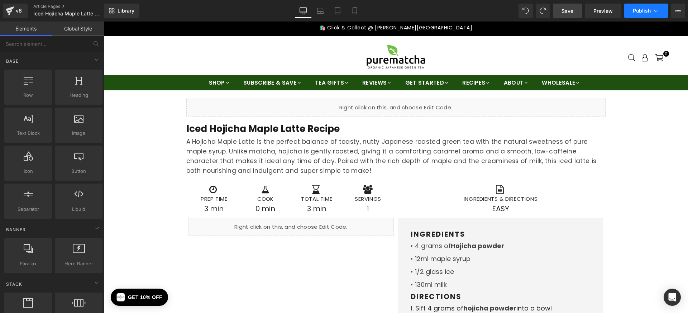
click at [662, 10] on button "Publish" at bounding box center [646, 11] width 44 height 14
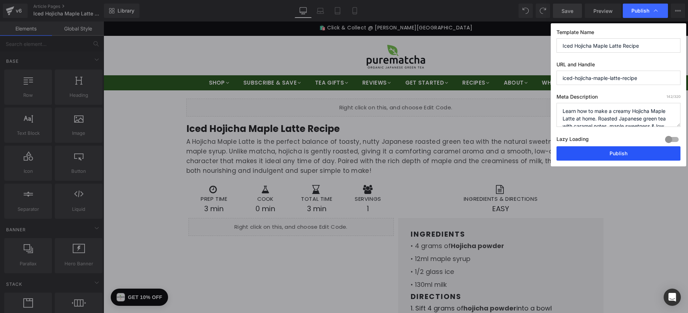
click at [606, 151] on button "Publish" at bounding box center [618, 153] width 124 height 14
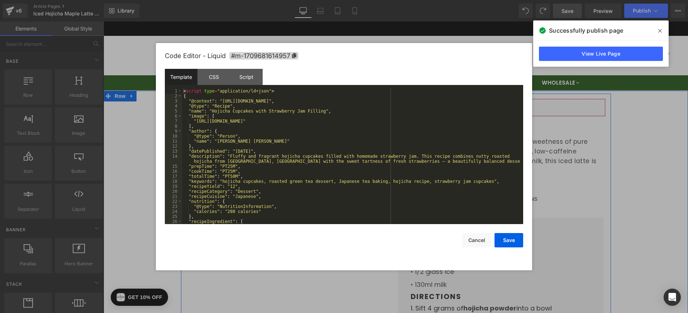
click at [403, 104] on icon at bounding box center [405, 104] width 5 height 5
click at [335, 113] on div "< script type = "application/ld+json" > { "@context" : "https://schema.org/" , …" at bounding box center [351, 160] width 338 height 145
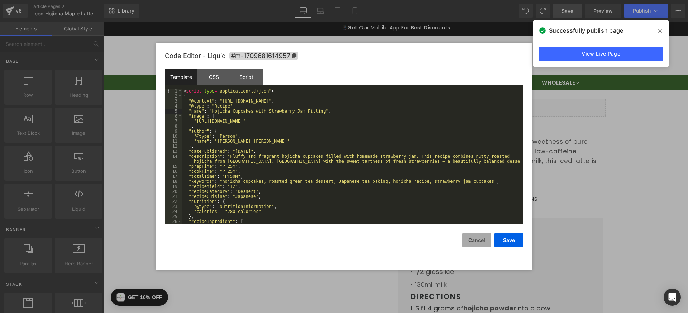
click at [470, 237] on button "Cancel" at bounding box center [476, 240] width 29 height 14
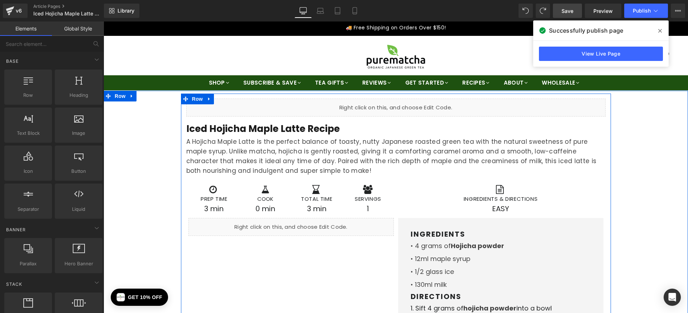
click at [403, 105] on icon at bounding box center [404, 104] width 4 height 4
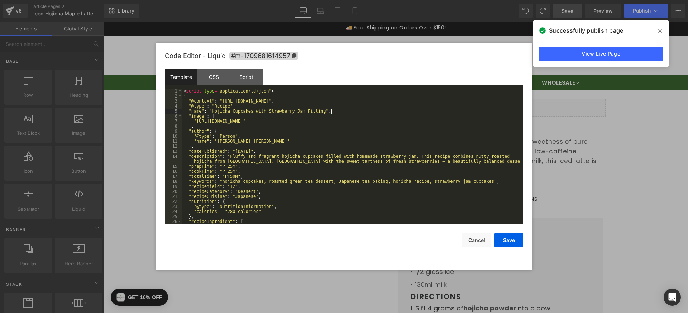
click at [364, 110] on div "< script type = "application/ld+json" > { "@context" : "https://schema.org/" , …" at bounding box center [351, 160] width 338 height 145
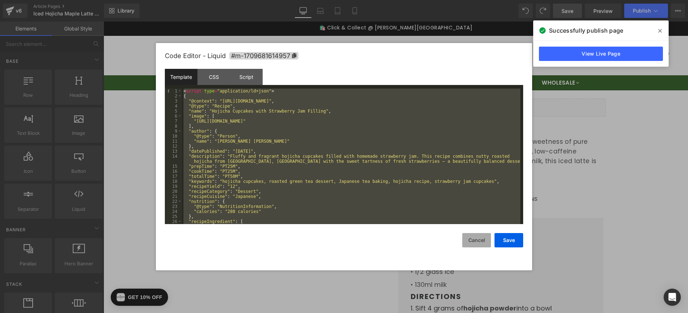
click at [483, 242] on button "Cancel" at bounding box center [476, 240] width 29 height 14
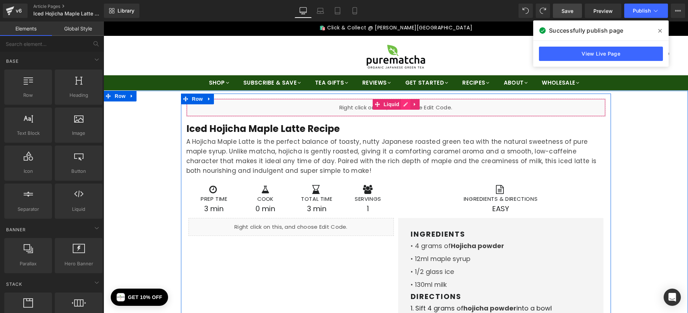
click at [406, 103] on link at bounding box center [405, 104] width 9 height 11
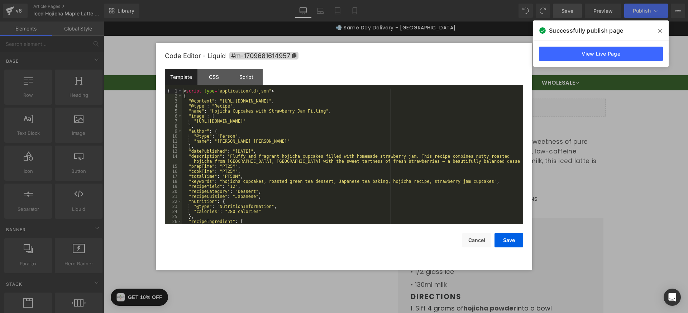
drag, startPoint x: 290, startPoint y: 118, endPoint x: 285, endPoint y: 118, distance: 5.0
click at [290, 118] on div "< script type = "application/ld+json" > { "@context" : "https://schema.org/" , …" at bounding box center [351, 160] width 338 height 145
click at [208, 120] on div "< script type = "application/ld+json" > { "@context" : "https://schema.org/" , …" at bounding box center [351, 160] width 338 height 145
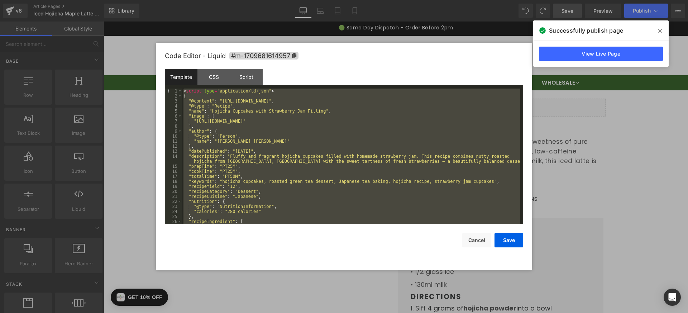
click at [368, 159] on div "< script type = "application/ld+json" > { "@context" : "https://schema.org/" , …" at bounding box center [351, 160] width 338 height 145
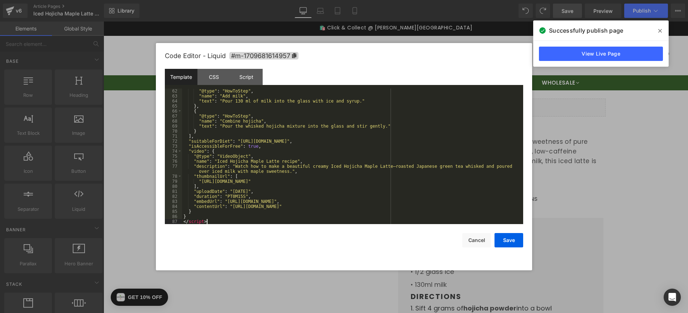
scroll to position [311, 0]
click at [507, 243] on button "Save" at bounding box center [508, 240] width 29 height 14
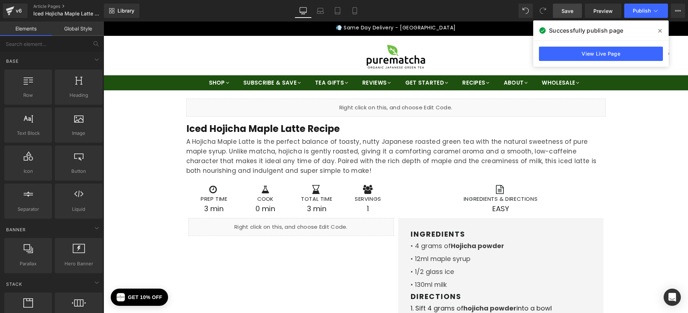
click at [568, 13] on span "Save" at bounding box center [567, 11] width 12 height 8
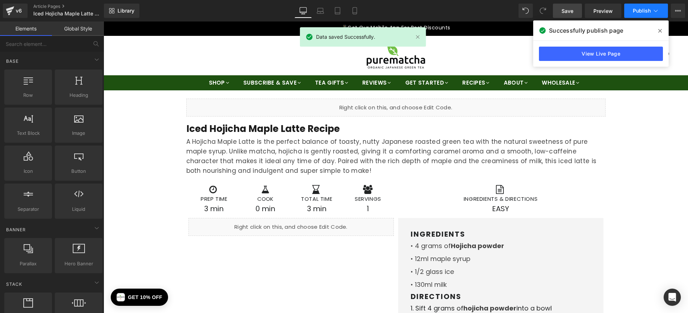
click at [639, 11] on span "Publish" at bounding box center [642, 11] width 18 height 6
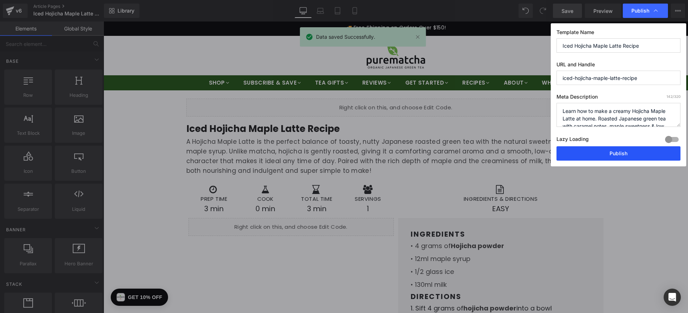
click at [625, 157] on button "Publish" at bounding box center [618, 153] width 124 height 14
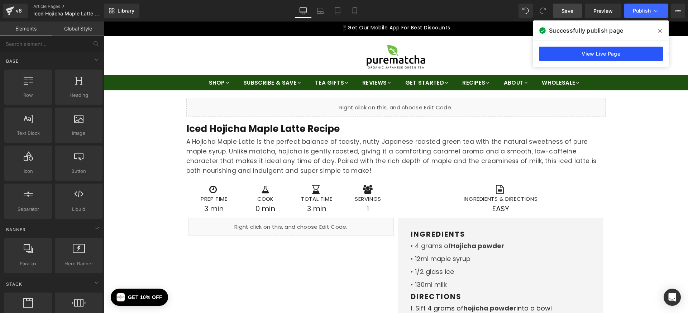
click at [599, 55] on link "View Live Page" at bounding box center [601, 54] width 124 height 14
